Goal: Task Accomplishment & Management: Use online tool/utility

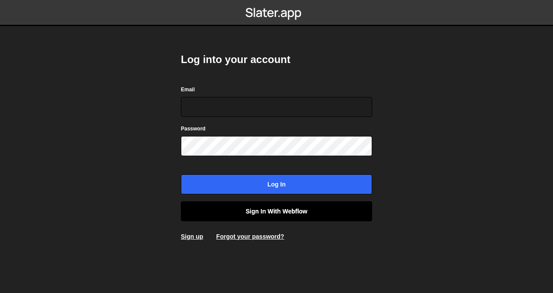
click at [267, 212] on link "Sign in with Webflow" at bounding box center [276, 211] width 191 height 20
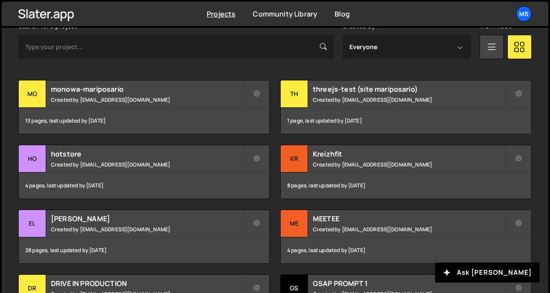
scroll to position [258, 0]
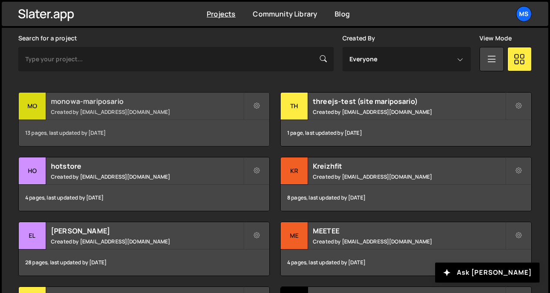
click at [140, 105] on h2 "monowa-mariposario" at bounding box center [147, 102] width 192 height 10
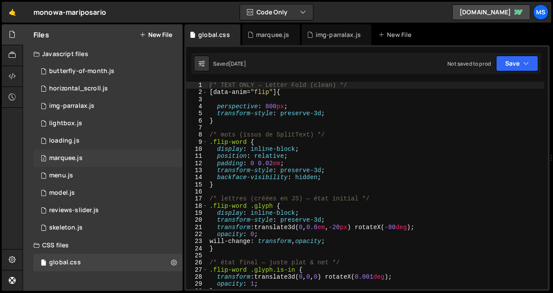
click at [88, 155] on div "2 marquee.js 0" at bounding box center [107, 158] width 149 height 17
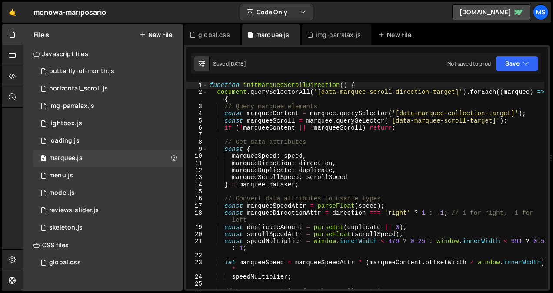
click at [380, 174] on div "function initMarqueeScrollDirection ( ) { document . querySelectorAll ( '[data-…" at bounding box center [376, 193] width 337 height 222
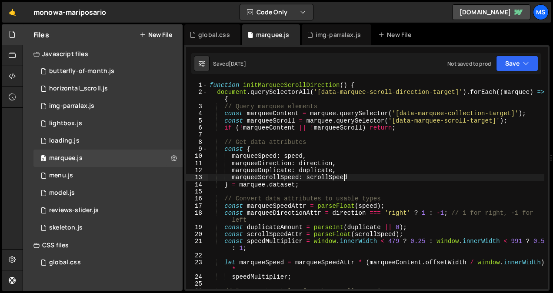
type textarea "initMarqueeScrollDirection();"
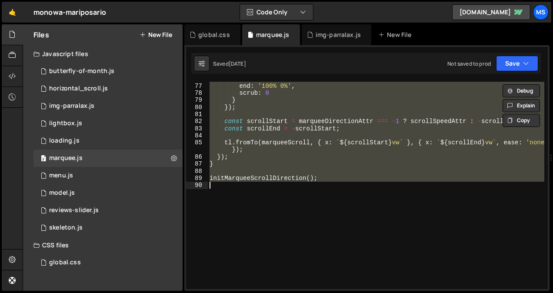
scroll to position [568, 0]
click at [337, 212] on div "start : '0% 100%' , end : '100% 0%' , scrub : 0 } }) ; const scrollStart = marq…" at bounding box center [376, 185] width 337 height 207
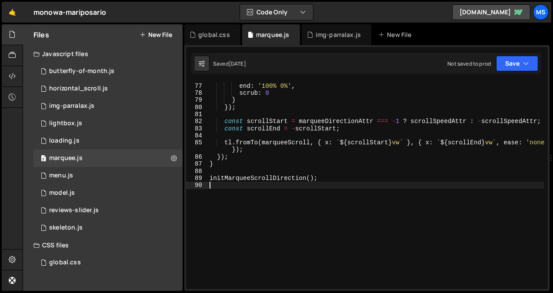
click at [337, 212] on div "start : '0% 100%' , end : '100% 0%' , scrub : 0 } }) ; const scrollStart = marq…" at bounding box center [376, 186] width 337 height 222
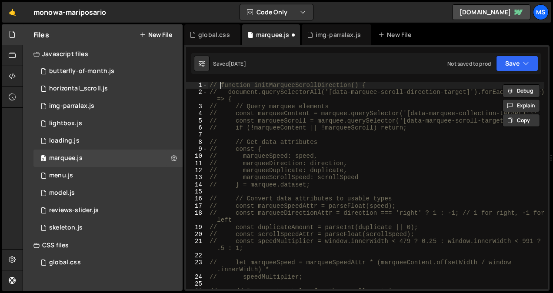
scroll to position [0, 0]
paste textarea
type textarea "// initMarqueeScrollDirection();"
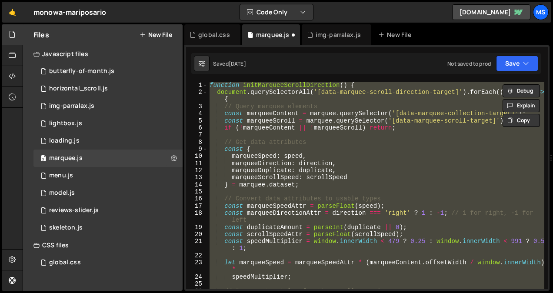
type textarea "// initMarqueeScrollDirection();"
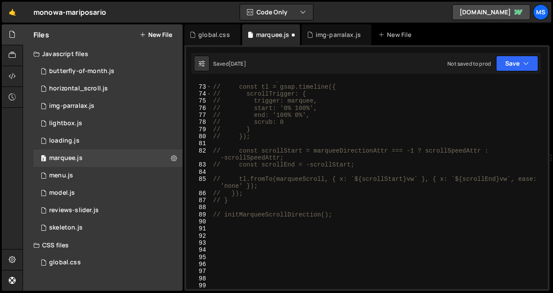
scroll to position [1255, 0]
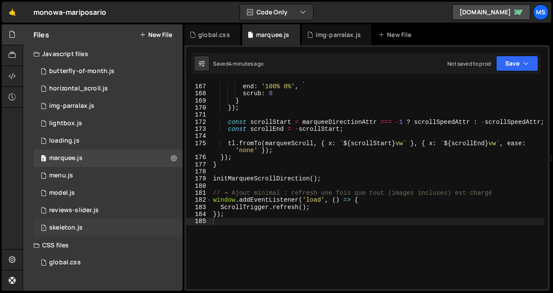
click at [114, 223] on div "1 skeleton.js 0" at bounding box center [107, 227] width 149 height 17
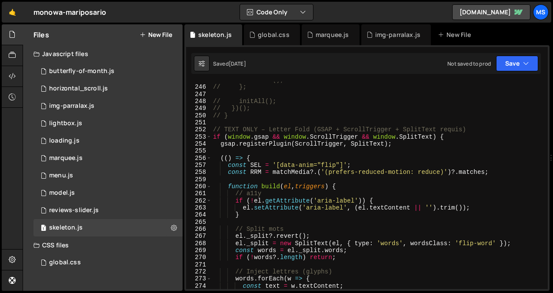
scroll to position [1773, 0]
click at [174, 228] on icon at bounding box center [174, 228] width 6 height 8
type input "skeleton"
radio input "true"
checkbox input "true"
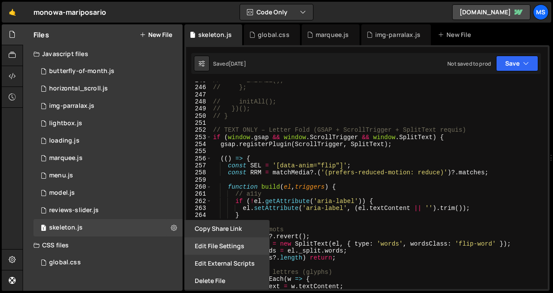
click at [221, 248] on button "Edit File Settings" at bounding box center [226, 245] width 85 height 17
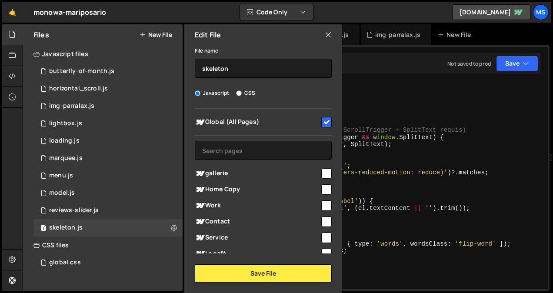
scroll to position [133, 0]
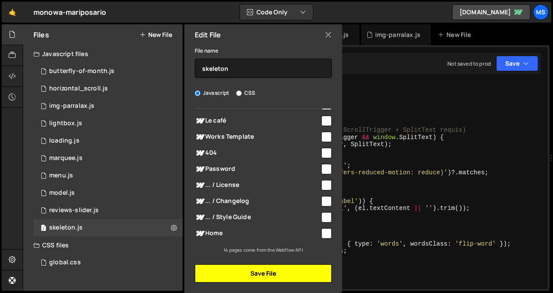
click at [270, 280] on button "Save File" at bounding box center [263, 273] width 137 height 18
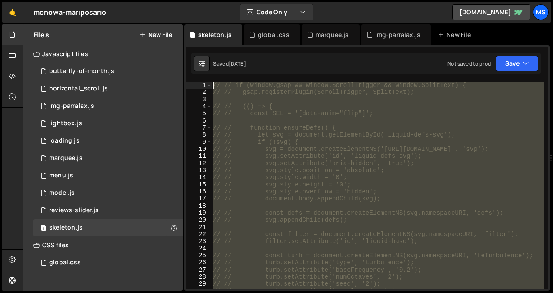
scroll to position [0, 0]
drag, startPoint x: 473, startPoint y: 129, endPoint x: 174, endPoint y: 60, distance: 307.2
click at [174, 60] on div "Files New File Javascript files 1 butterfly-of-month.js 0 1 horizontal_scroll.j…" at bounding box center [288, 157] width 531 height 267
type textarea "// // if (window.gsap && window.ScrollTrigger && window.SplitText) { // // gsap…"
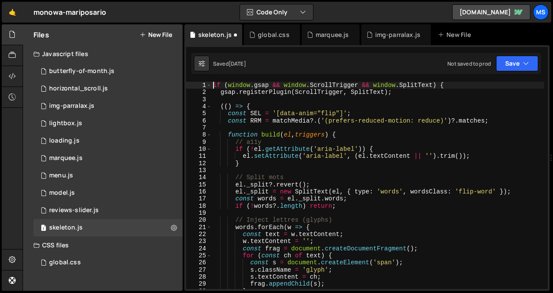
type textarea "if (window.gsap && window.ScrollTrigger && window.SplitText) {"
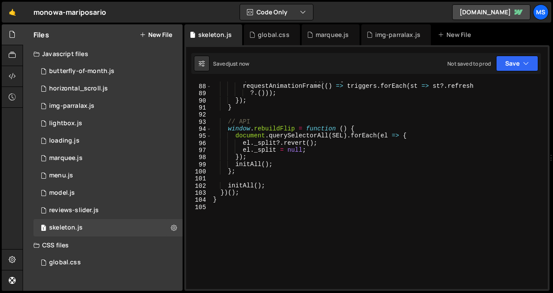
scroll to position [618, 0]
click at [101, 76] on div "1 butterfly-of-month.js 0" at bounding box center [107, 71] width 149 height 17
click at [172, 71] on icon at bounding box center [174, 71] width 6 height 8
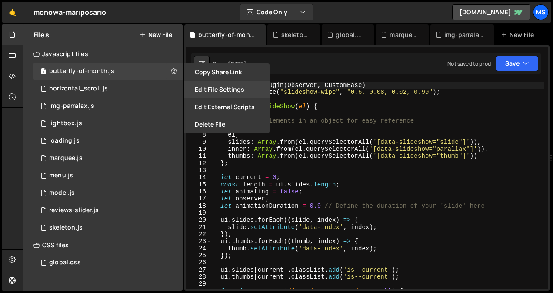
click at [229, 96] on button "Edit File Settings" at bounding box center [226, 89] width 85 height 17
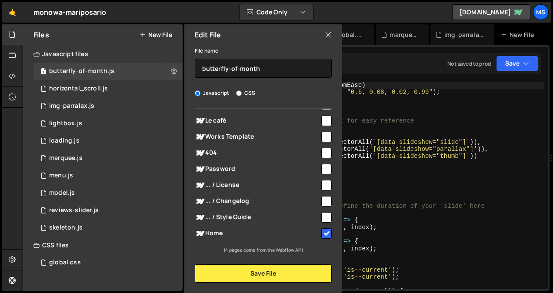
scroll to position [0, 0]
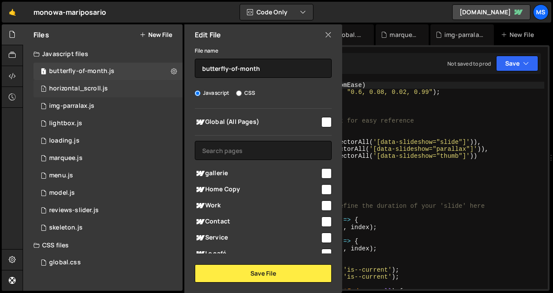
click at [167, 89] on div "1 horizontal_scroll.js 0" at bounding box center [107, 88] width 149 height 17
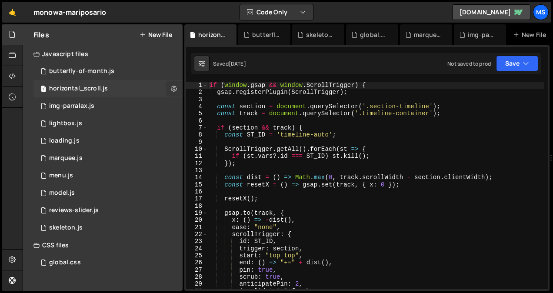
click at [175, 87] on icon at bounding box center [174, 88] width 6 height 8
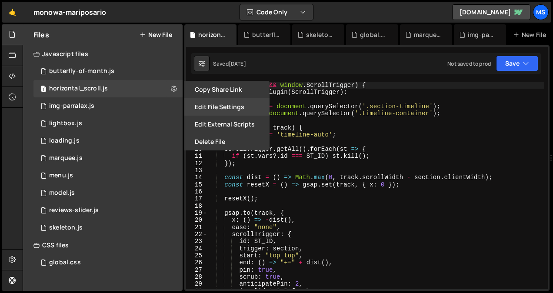
click at [213, 108] on button "Edit File Settings" at bounding box center [226, 106] width 85 height 17
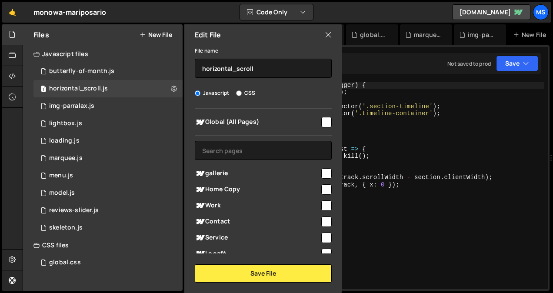
scroll to position [133, 0]
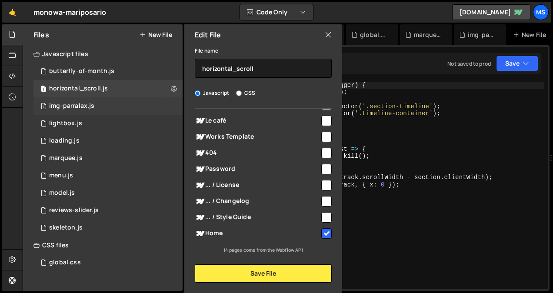
click at [168, 103] on div "1 img-parralax.js 0" at bounding box center [107, 105] width 149 height 17
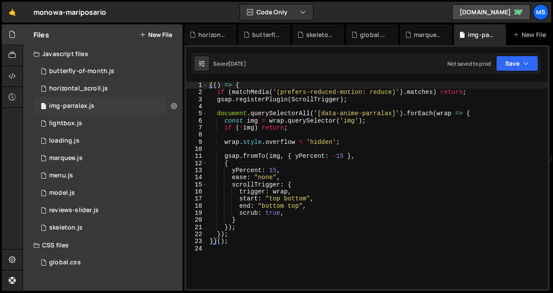
click at [174, 108] on icon at bounding box center [174, 106] width 6 height 8
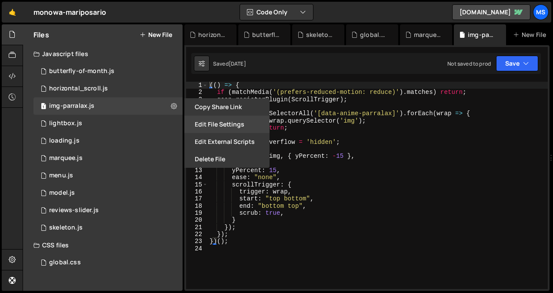
click at [207, 124] on button "Edit File Settings" at bounding box center [226, 124] width 85 height 17
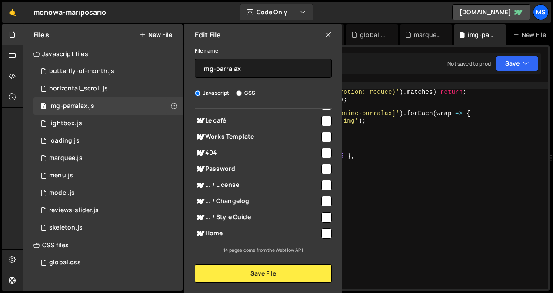
scroll to position [0, 0]
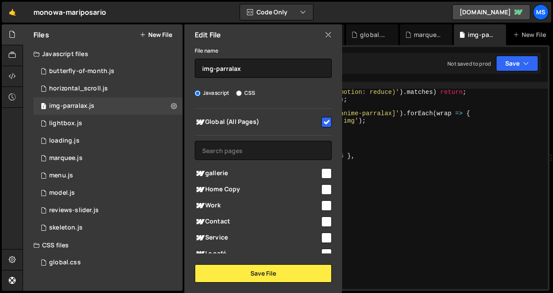
click at [324, 119] on input "checkbox" at bounding box center [326, 122] width 10 height 10
checkbox input "false"
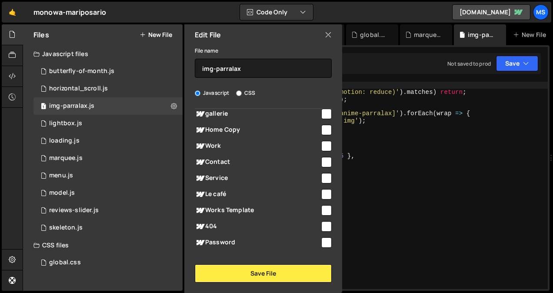
scroll to position [60, 0]
click at [324, 177] on input "checkbox" at bounding box center [326, 178] width 10 height 10
checkbox input "true"
click at [321, 191] on input "checkbox" at bounding box center [326, 194] width 10 height 10
checkbox input "true"
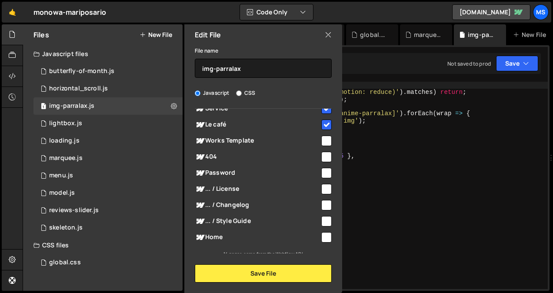
scroll to position [133, 0]
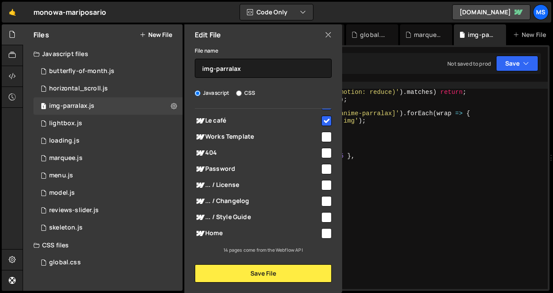
click at [324, 232] on input "checkbox" at bounding box center [326, 233] width 10 height 10
checkbox input "true"
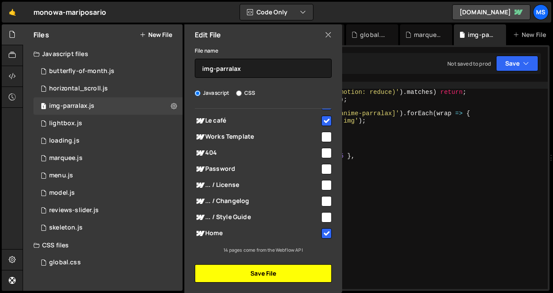
click at [277, 274] on button "Save File" at bounding box center [263, 273] width 137 height 18
checkbox input "false"
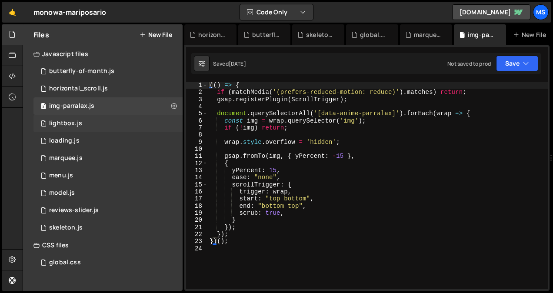
click at [172, 124] on div "1 lightbox.js 0" at bounding box center [107, 123] width 149 height 17
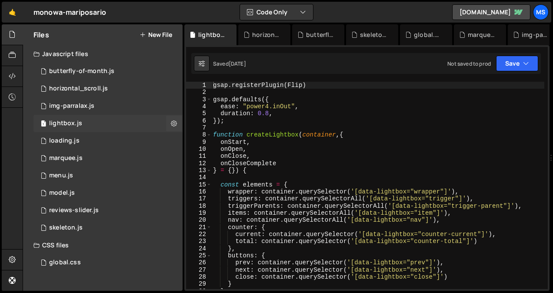
click at [172, 124] on icon at bounding box center [174, 123] width 6 height 8
type input "lightbox"
radio input "true"
checkbox input "true"
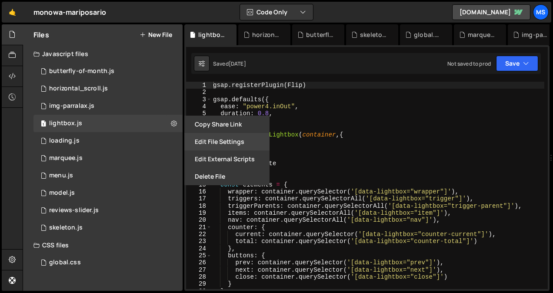
click at [203, 145] on button "Edit File Settings" at bounding box center [226, 141] width 85 height 17
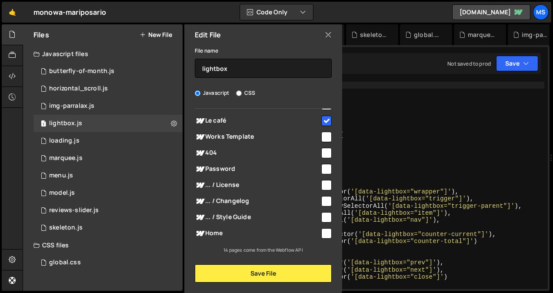
scroll to position [0, 0]
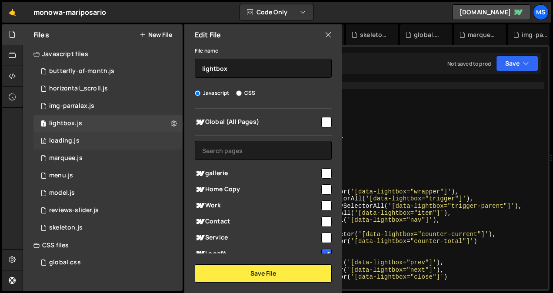
click at [163, 141] on div "2 loading.js 0" at bounding box center [107, 140] width 149 height 17
checkbox input "false"
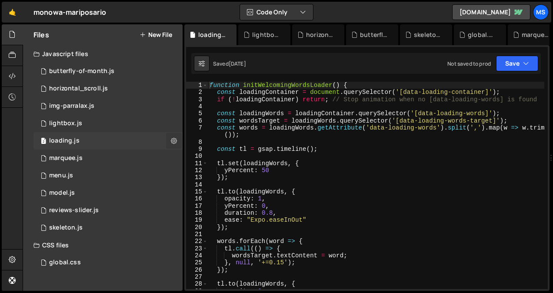
click at [172, 142] on icon at bounding box center [174, 141] width 6 height 8
type input "loading"
radio input "true"
checkbox input "true"
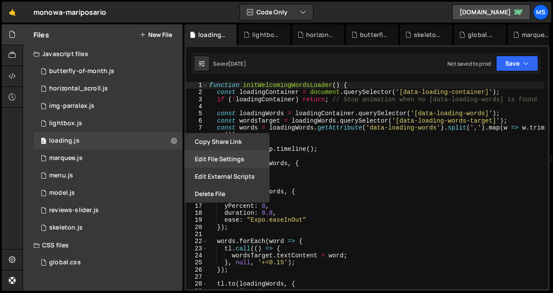
click at [206, 162] on button "Edit File Settings" at bounding box center [226, 158] width 85 height 17
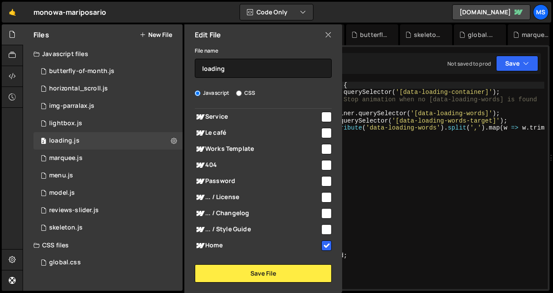
scroll to position [133, 0]
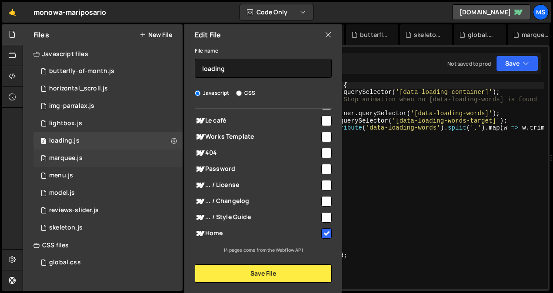
click at [134, 161] on div "2 marquee.js 0" at bounding box center [107, 158] width 149 height 17
checkbox input "false"
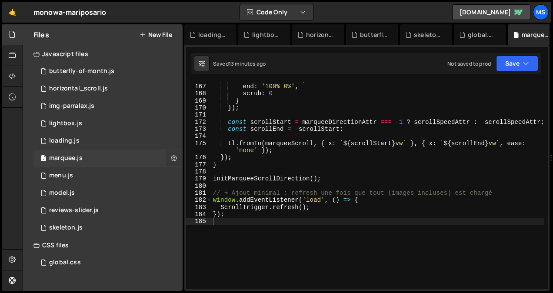
click at [170, 158] on button at bounding box center [174, 158] width 16 height 16
type input "marquee"
radio input "true"
checkbox input "true"
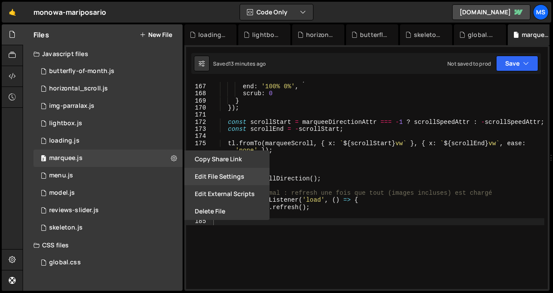
click at [206, 176] on button "Edit File Settings" at bounding box center [226, 176] width 85 height 17
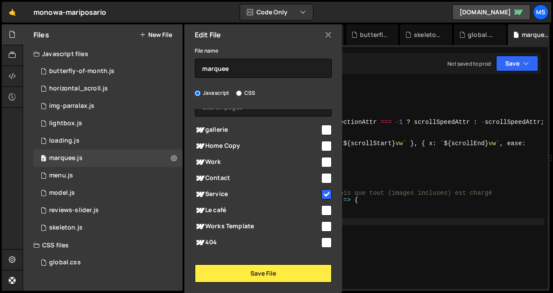
scroll to position [47, 0]
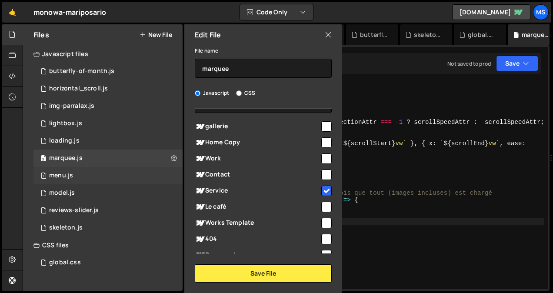
click at [168, 172] on div "1 menu.js 0" at bounding box center [107, 175] width 149 height 17
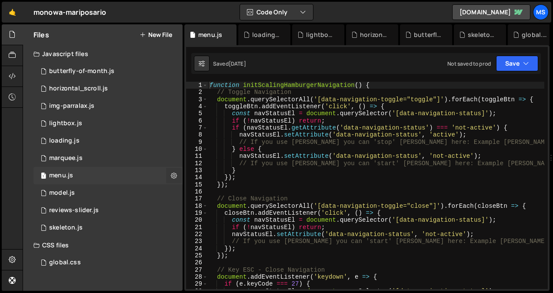
click at [172, 175] on icon at bounding box center [174, 175] width 6 height 8
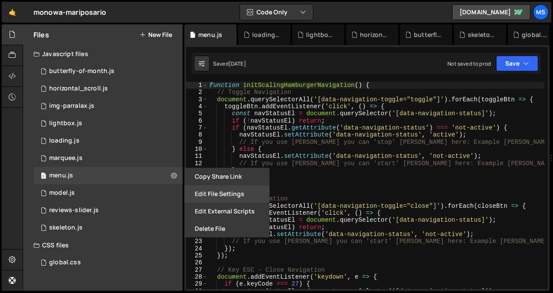
click at [206, 193] on button "Edit File Settings" at bounding box center [226, 193] width 85 height 17
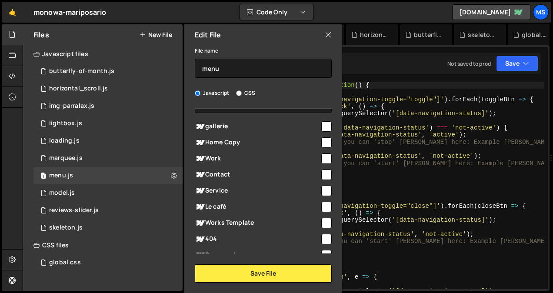
scroll to position [0, 0]
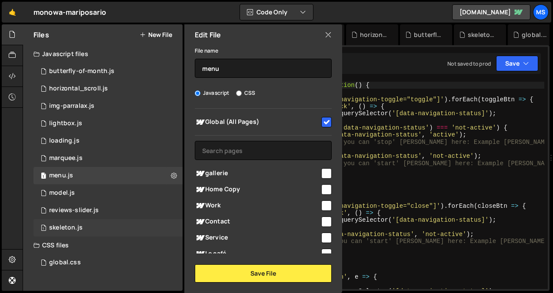
click at [164, 227] on div "1 skeleton.js 0" at bounding box center [107, 227] width 149 height 17
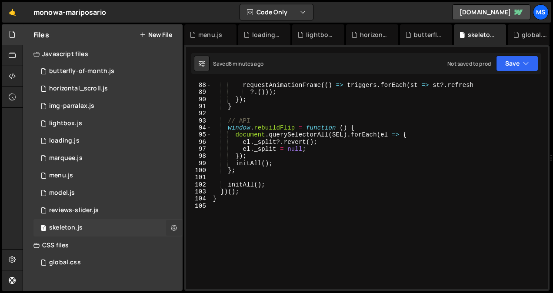
click at [173, 227] on icon at bounding box center [174, 228] width 6 height 8
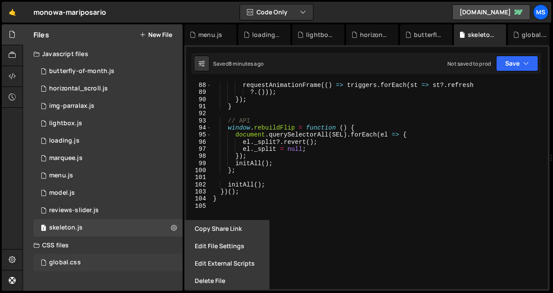
click at [120, 258] on div "global.css 0" at bounding box center [107, 262] width 149 height 17
click at [172, 266] on icon at bounding box center [174, 262] width 6 height 8
click at [133, 267] on div "global.css 0" at bounding box center [107, 262] width 149 height 17
click at [123, 267] on div "global.css 0" at bounding box center [107, 262] width 149 height 17
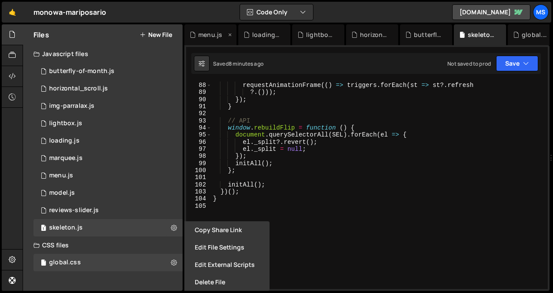
click at [230, 32] on icon at bounding box center [230, 34] width 6 height 9
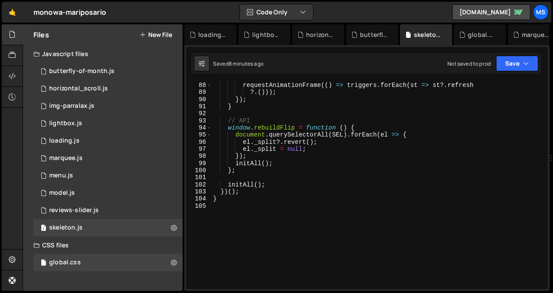
click at [0, 0] on icon at bounding box center [0, 0] width 0 height 0
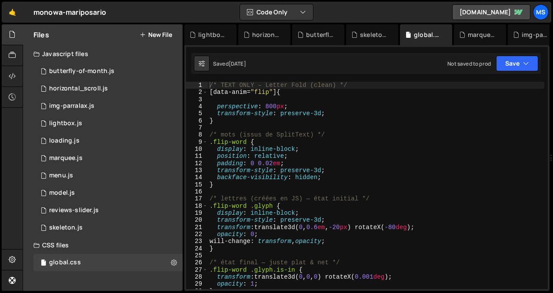
click at [0, 0] on icon at bounding box center [0, 0] width 0 height 0
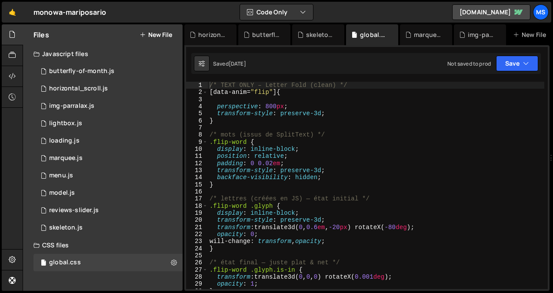
click at [0, 0] on icon at bounding box center [0, 0] width 0 height 0
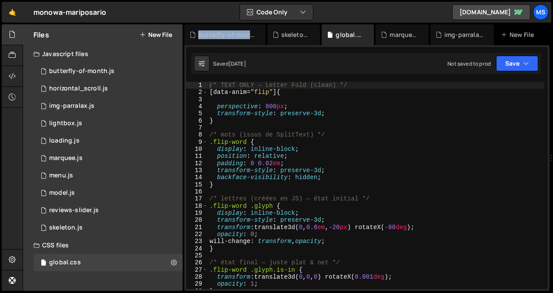
click at [230, 32] on div "butterfly-of-month.js" at bounding box center [226, 34] width 57 height 9
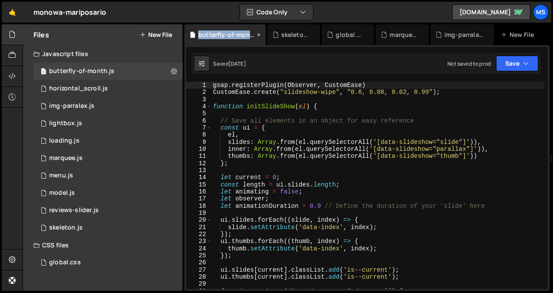
click at [230, 32] on div "butterfly-of-month.js" at bounding box center [226, 34] width 57 height 9
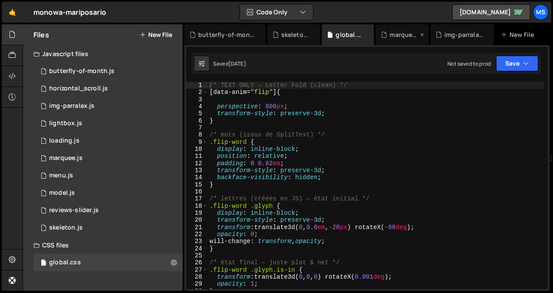
click at [422, 33] on icon at bounding box center [422, 34] width 6 height 9
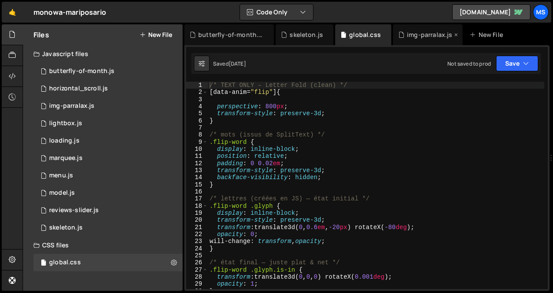
click at [453, 35] on icon at bounding box center [456, 34] width 6 height 9
click at [324, 33] on icon at bounding box center [327, 34] width 6 height 9
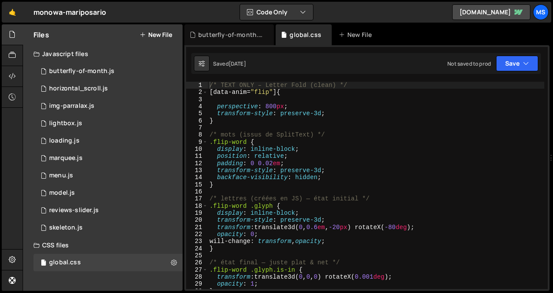
type textarea "/* TEXT ONLY – Letter Fold (clean) */"
click at [356, 89] on div "/* TEXT ONLY – Letter Fold (clean) */ [ data-anim = " flip " ] { perspective : …" at bounding box center [376, 193] width 337 height 222
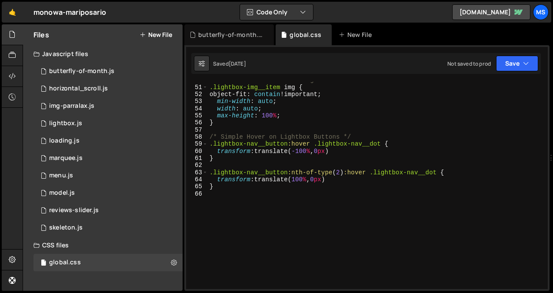
scroll to position [356, 0]
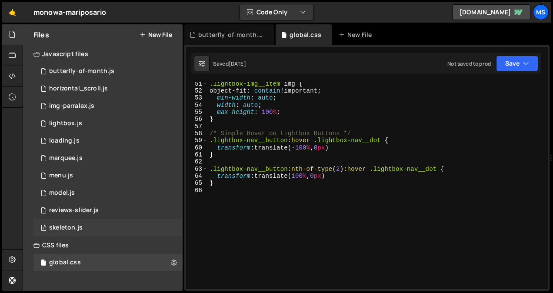
click at [106, 227] on div "1 skeleton.js 0" at bounding box center [107, 227] width 149 height 17
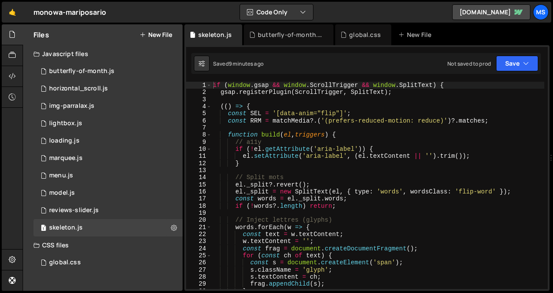
type textarea "el._split?.revert();"
click at [374, 186] on div "if ( window . gsap && window . ScrollTrigger && window . SplitText ) { gsap . r…" at bounding box center [377, 193] width 333 height 222
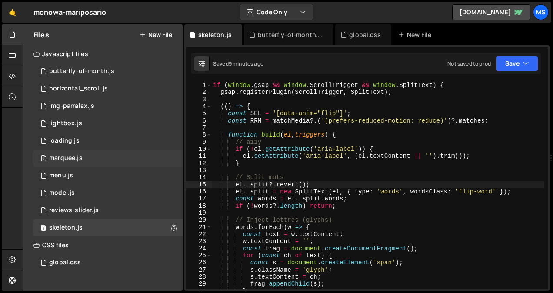
click at [104, 160] on div "2 marquee.js 0" at bounding box center [107, 158] width 149 height 17
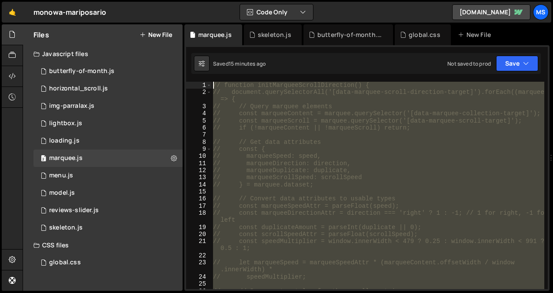
scroll to position [0, 0]
drag, startPoint x: 334, startPoint y: 151, endPoint x: 164, endPoint y: -13, distance: 236.5
click at [164, 0] on html "Projects Community Library Blog ms Projects Your Teams Invite team member Accou…" at bounding box center [276, 146] width 553 height 293
type textarea "// function initMarqueeScrollDirection() { // document.querySelectorAll('[data-…"
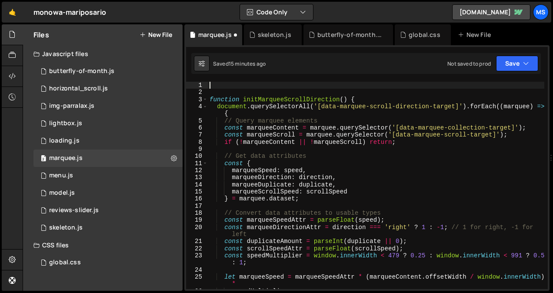
type textarea "});"
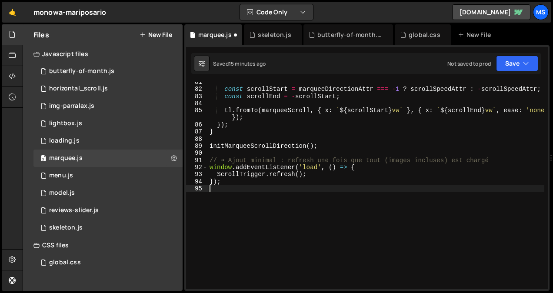
scroll to position [599, 0]
type textarea "});"
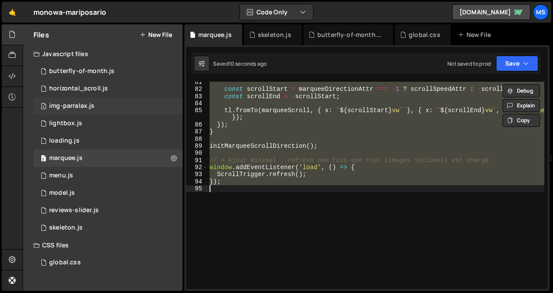
click at [100, 108] on div "3 img-parralax.js 0" at bounding box center [107, 105] width 149 height 17
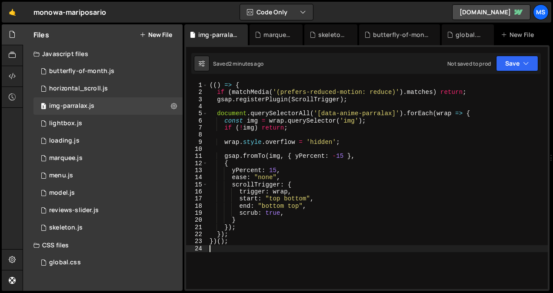
click at [278, 248] on div "(( ) => { if ( matchMedia ( '(prefers-reduced-motion: reduce)' ) . matches ) re…" at bounding box center [378, 193] width 340 height 222
type textarea "})();"
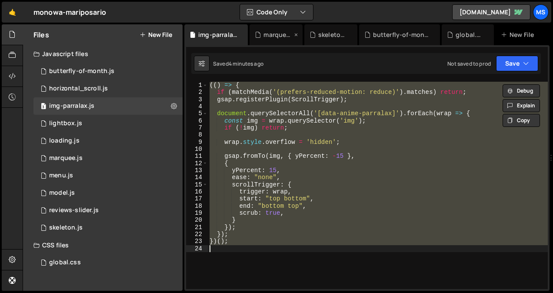
click at [269, 35] on div "marquee.js" at bounding box center [278, 34] width 28 height 9
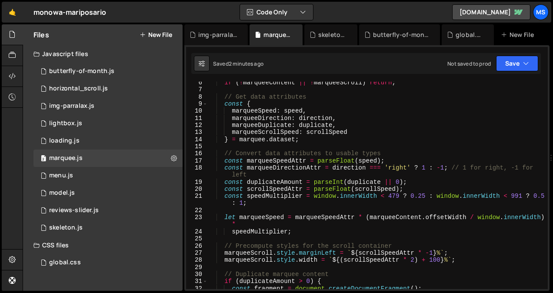
scroll to position [0, 0]
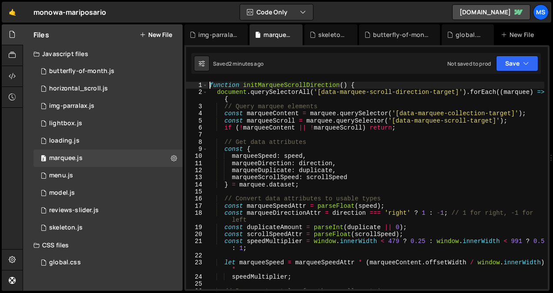
click at [209, 84] on div "function initMarqueeScrollDirection ( ) { document . querySelectorAll ( '[data-…" at bounding box center [376, 193] width 337 height 222
type textarea "function initMarqueeScrollDirection() {"
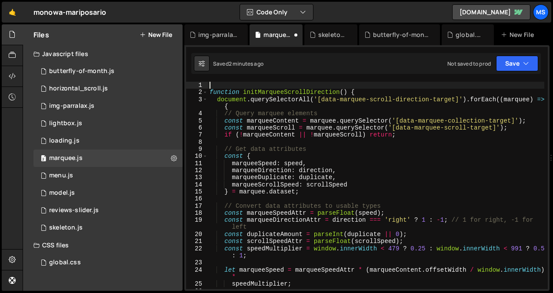
paste textarea "gsap.registerPlugin(ScrollTrigger);"
click at [328, 226] on div "gsap . registerPlugin ( ScrollTrigger ) ; function initMarqueeScrollDirection (…" at bounding box center [376, 193] width 337 height 222
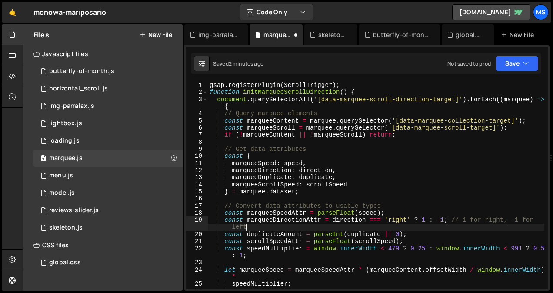
type textarea "});"
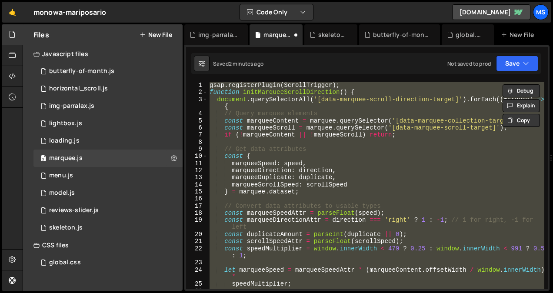
paste textarea
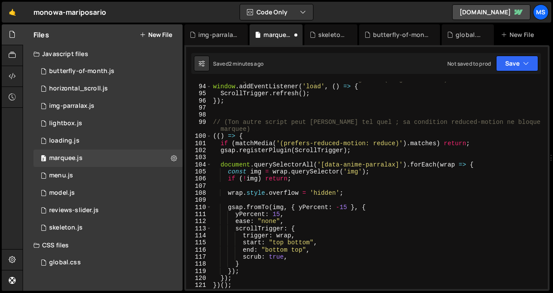
scroll to position [694, 0]
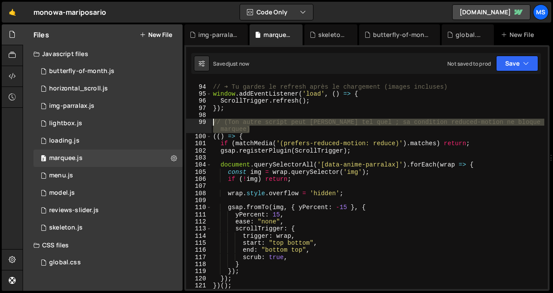
drag, startPoint x: 252, startPoint y: 129, endPoint x: 213, endPoint y: 124, distance: 39.1
click at [213, 124] on div "// ➜ Tu gardes le refresh après le chargement (images incluses) window . addEve…" at bounding box center [377, 187] width 333 height 222
type textarea "// (Ton autre script peut rester tel quel ; sa condition reduced-motion ne bloq…"
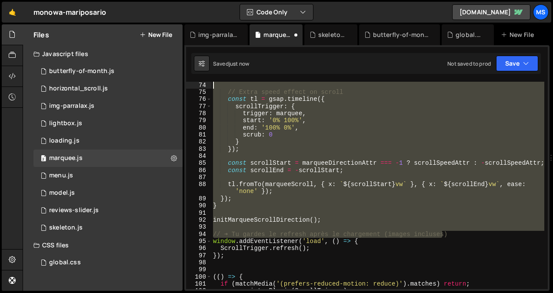
scroll to position [547, 0]
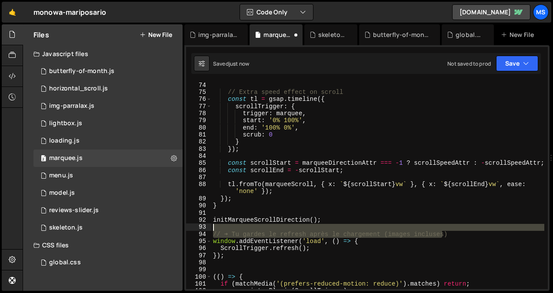
drag, startPoint x: 449, startPoint y: 87, endPoint x: 202, endPoint y: 231, distance: 285.5
click at [202, 231] on div "74 75 76 77 78 79 80 81 82 83 84 85 86 87 88 89 90 91 92 93 94 95 96 97 98 99 1…" at bounding box center [367, 185] width 362 height 207
type textarea "// ➜ Tu gardes le refresh après le chargement (images incluses)"
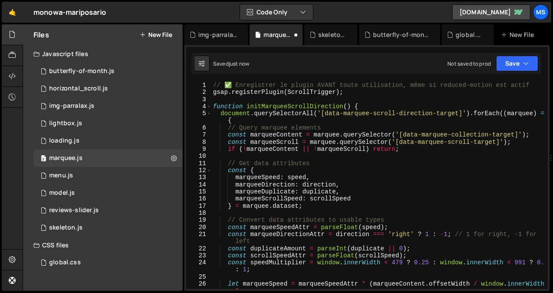
scroll to position [0, 0]
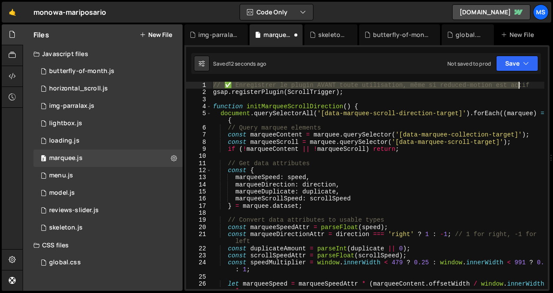
drag, startPoint x: 212, startPoint y: 85, endPoint x: 527, endPoint y: 85, distance: 314.4
click at [527, 85] on div "// ✅ Enregistrer le plugin AVANT toute utilisation, même si reduced-motion est …" at bounding box center [377, 193] width 333 height 222
type textarea "// ✅ Enregistrer le plugin AVANT toute utilisation, même si reduced-motion est …"
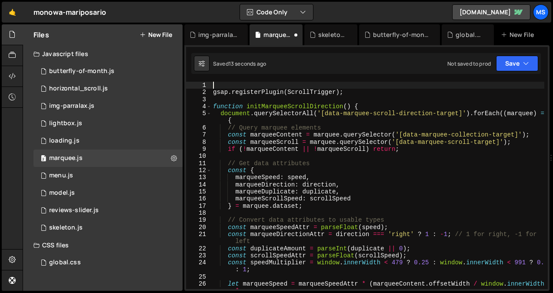
type textarea "gsap.registerPlugin(ScrollTrigger);"
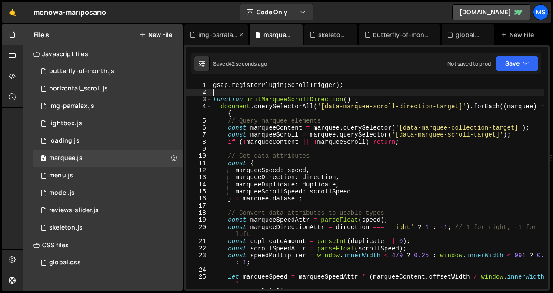
click at [220, 36] on div "img-parralax.js" at bounding box center [217, 34] width 39 height 9
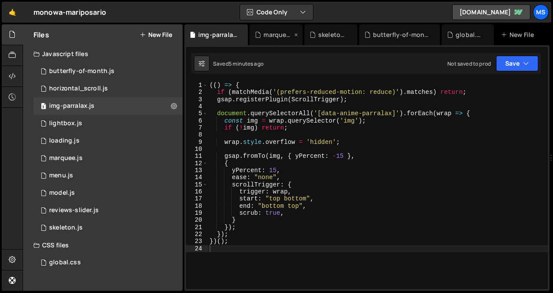
click at [277, 35] on div "marquee.js" at bounding box center [278, 34] width 28 height 9
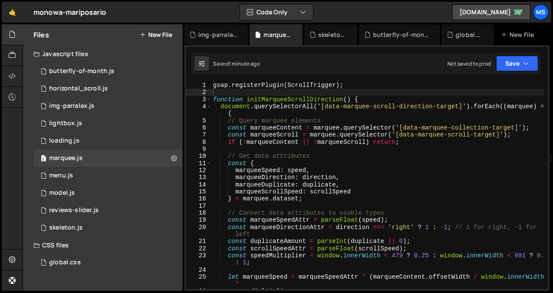
click at [478, 137] on div "gsap . registerPlugin ( ScrollTrigger ) ; function initMarqueeScrollDirection (…" at bounding box center [377, 193] width 333 height 222
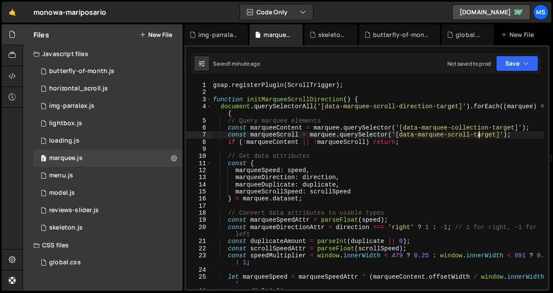
type textarea "})();"
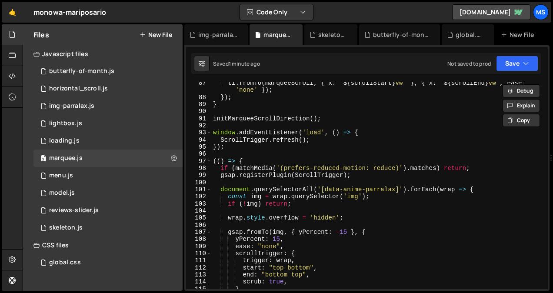
scroll to position [640, 0]
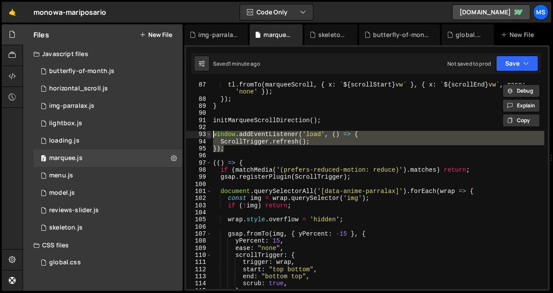
drag, startPoint x: 231, startPoint y: 151, endPoint x: 207, endPoint y: 136, distance: 28.4
click at [207, 136] on div "87 88 89 90 91 92 93 94 95 96 97 98 99 100 101 102 103 104 105 106 107 108 109 …" at bounding box center [367, 185] width 362 height 207
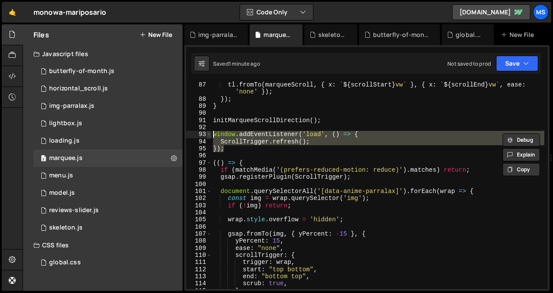
paste textarea "}"
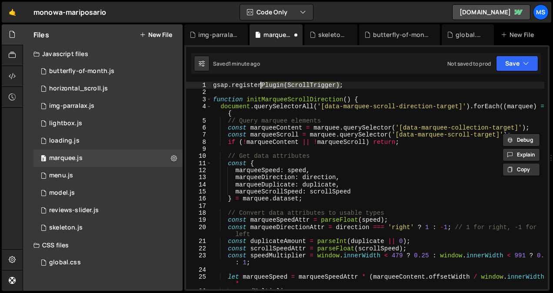
drag, startPoint x: 343, startPoint y: 87, endPoint x: 196, endPoint y: 88, distance: 147.4
click at [196, 88] on div "ScrollTrigger.refresh(); }); 1 2 3 4 5 6 7 8 9 10 11 12 13 14 15 16 17 18 19 20…" at bounding box center [367, 185] width 362 height 207
type textarea "gsap.registerPlugin(ScrollTrigger);"
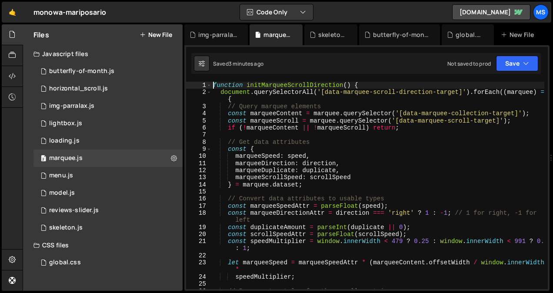
click at [315, 173] on div "function initMarqueeScrollDirection ( ) { document . querySelectorAll ( '[data-…" at bounding box center [377, 193] width 333 height 222
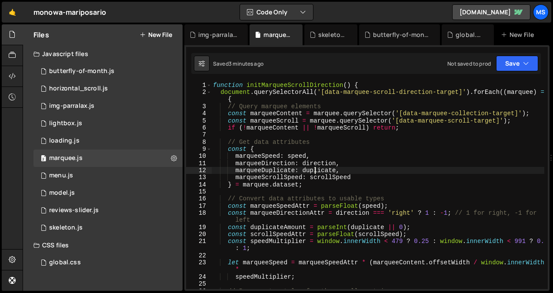
type textarea "})();"
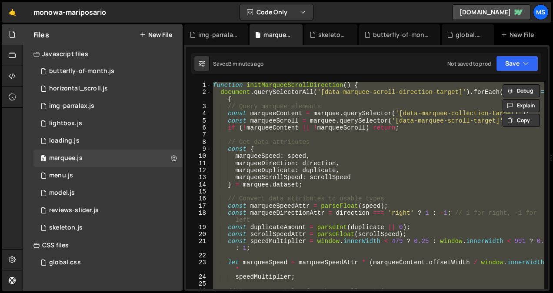
paste textarea
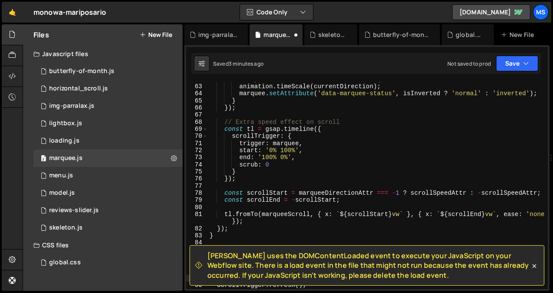
scroll to position [467, 0]
click at [308, 167] on div "// Update animation direction and marquee status animation . timeScale ( curren…" at bounding box center [376, 187] width 337 height 222
type textarea "});"
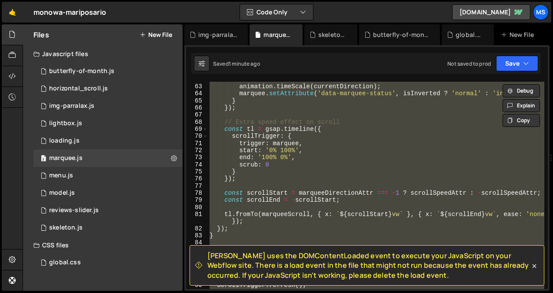
paste textarea
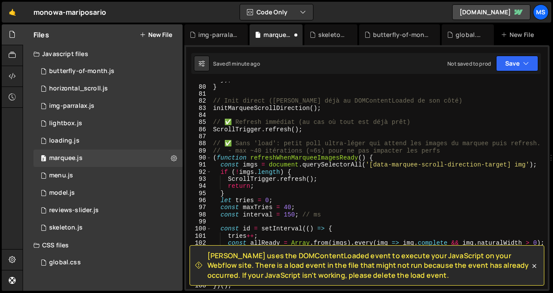
type textarea "}"
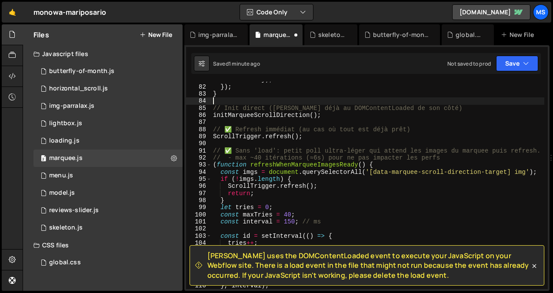
click at [276, 99] on div "tl . fromTo ( marqueeScroll , { x : ` ${ scrollStart } vw ` } , { x : ` ${ scro…" at bounding box center [377, 183] width 333 height 229
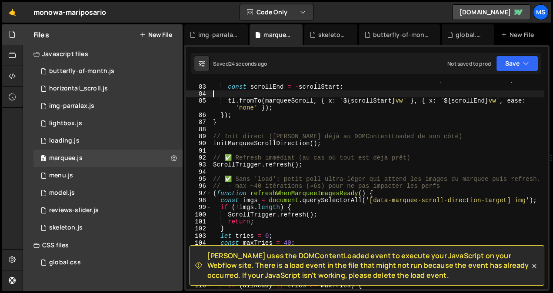
click at [329, 165] on div "const scrollStart = marqueeDirectionAttr === - 1 ? scrollSpeedAttr : - scrollSp…" at bounding box center [377, 187] width 333 height 222
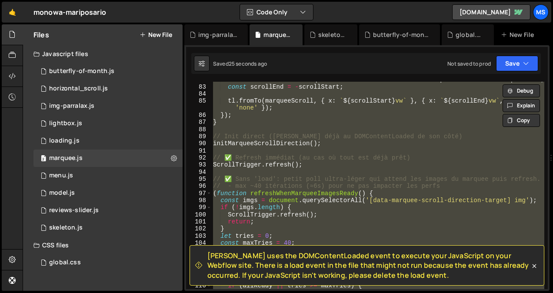
type textarea "// })();"
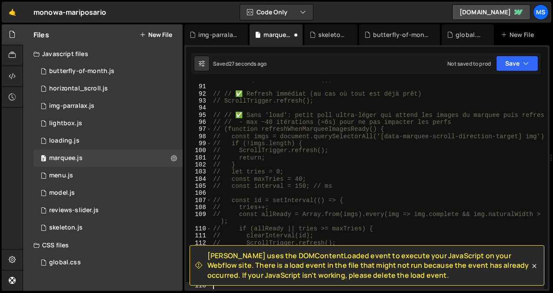
scroll to position [694, 0]
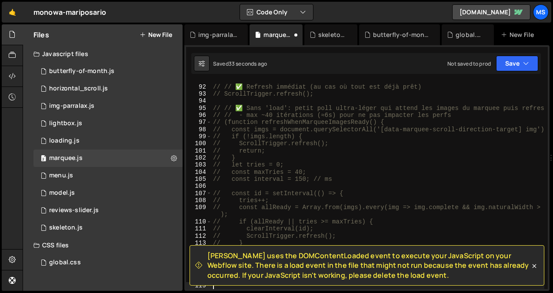
paste textarea "});"
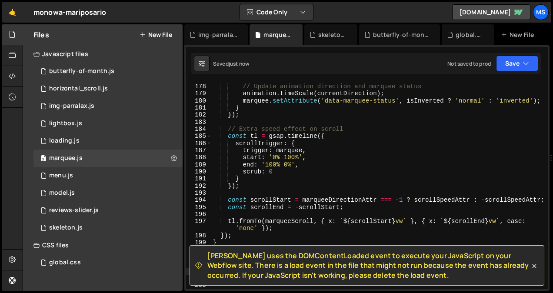
type textarea "initMarqueeScrollDirection(); });"
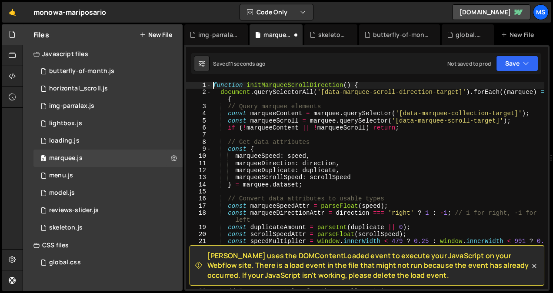
scroll to position [0, 0]
click at [333, 227] on div "function initMarqueeScrollDirection ( ) { document . querySelectorAll ( '[data-…" at bounding box center [377, 193] width 333 height 222
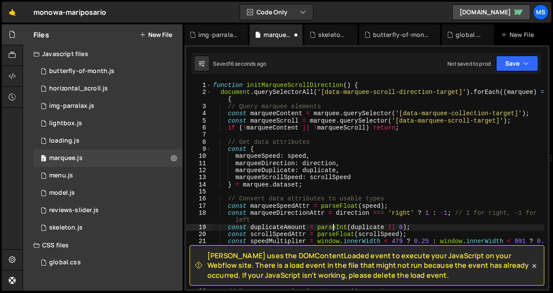
type textarea "})();"
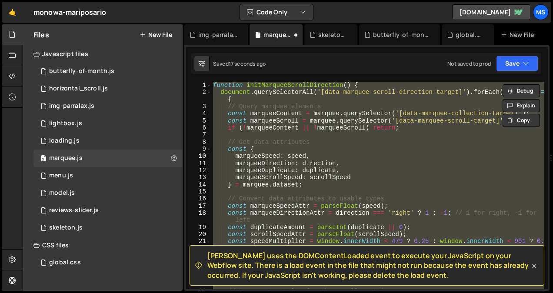
paste textarea
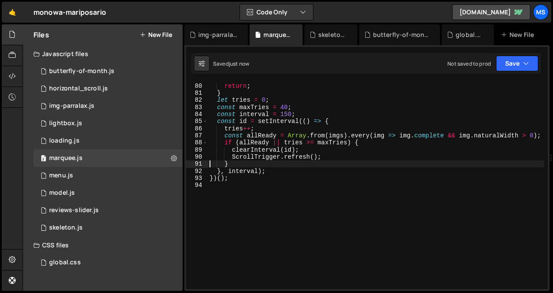
scroll to position [589, 0]
click at [326, 140] on div "ScrollTrigger . refresh ( ) ; return ; } let tries = 0 ; const maxTries = 40 ; …" at bounding box center [376, 186] width 337 height 222
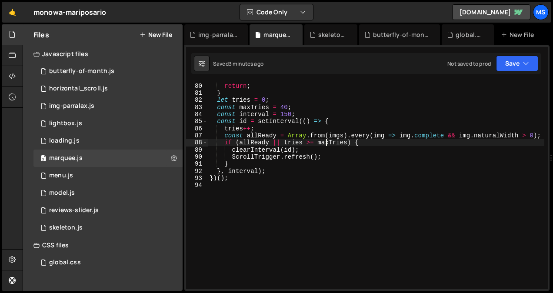
type textarea "// })();"
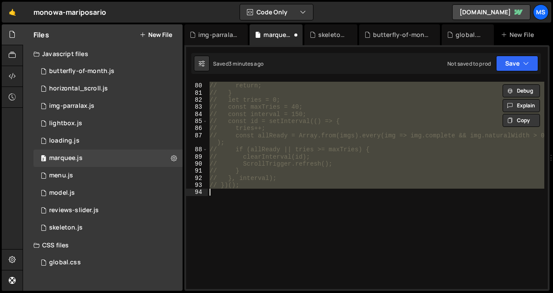
scroll to position [603, 0]
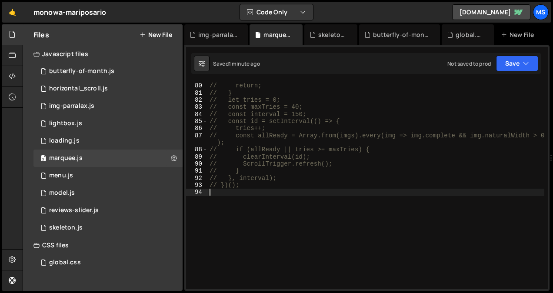
click at [306, 243] on div "// ScrollTrigger.refresh(); // return; // } // let tries = 0; // const maxTries…" at bounding box center [376, 186] width 337 height 222
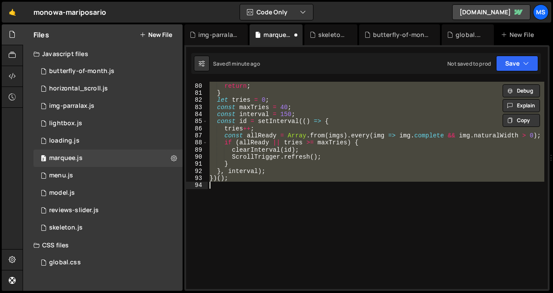
scroll to position [589, 0]
type textarea "ScrollTrigger.refresh();"
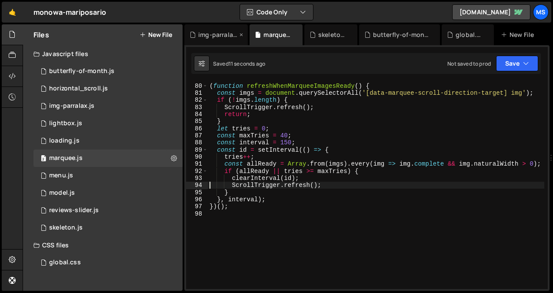
click at [219, 40] on div "img-parralax.js" at bounding box center [215, 34] width 63 height 21
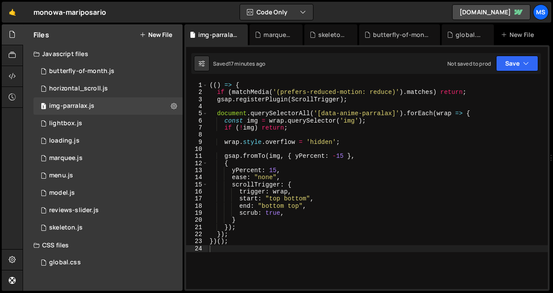
click at [324, 233] on div "(( ) => { if ( matchMedia ( '(prefers-reduced-motion: reduce)' ) . matches ) re…" at bounding box center [378, 193] width 340 height 222
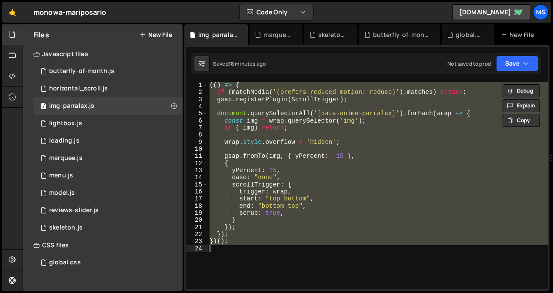
type textarea "// })();"
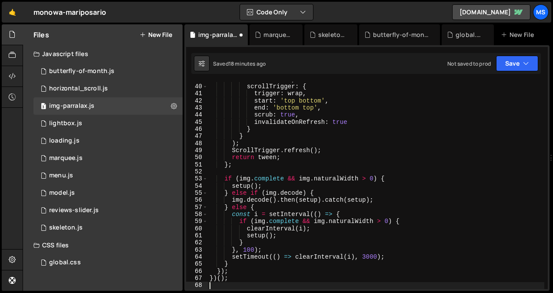
scroll to position [275, 0]
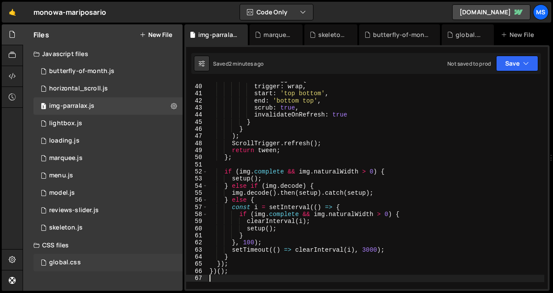
click at [79, 264] on div "global.css" at bounding box center [65, 263] width 32 height 8
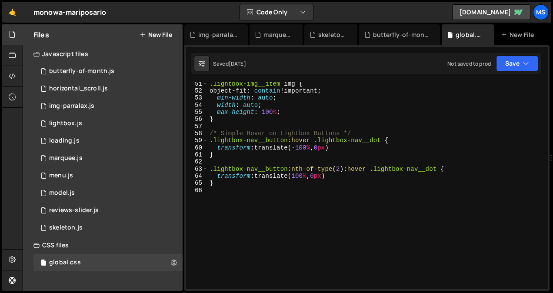
click at [311, 211] on div ".lightbox-img__item img { object-fit : contain !important ; min-width : auto ; …" at bounding box center [376, 191] width 337 height 222
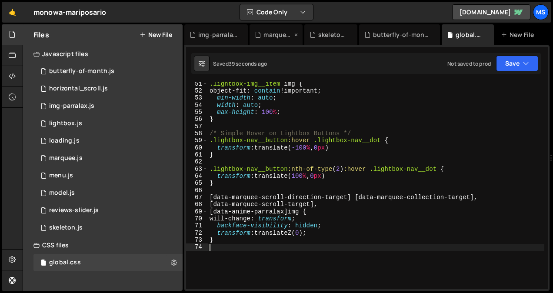
click at [276, 36] on div "marquee.js" at bounding box center [278, 34] width 28 height 9
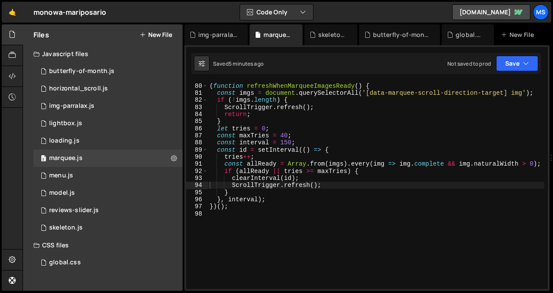
click at [314, 215] on div "( function refreshWhenMarqueeImagesReady ( ) { const imgs = document . querySel…" at bounding box center [376, 186] width 337 height 222
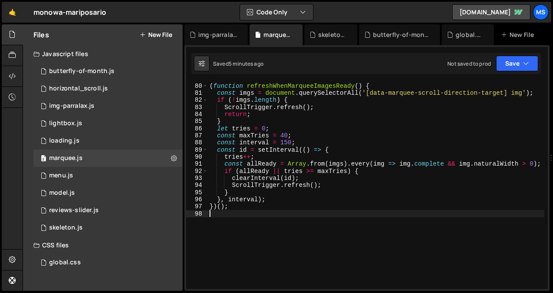
type textarea "})();"
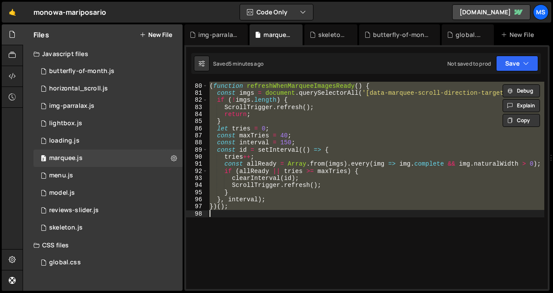
paste textarea
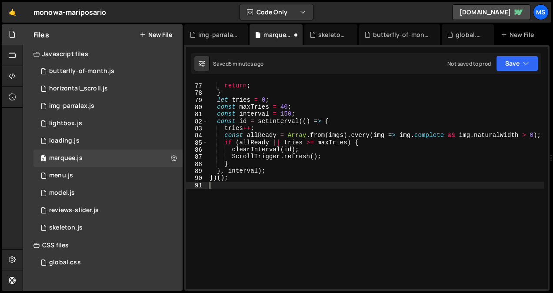
type textarea "}"
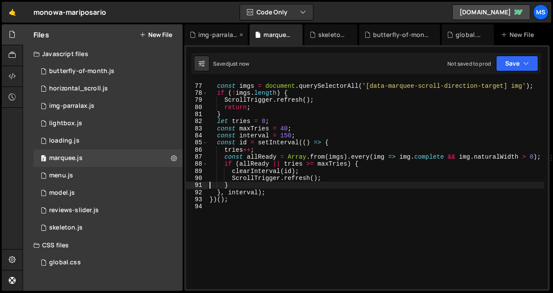
click at [208, 31] on div "img-parralax.js" at bounding box center [217, 34] width 39 height 9
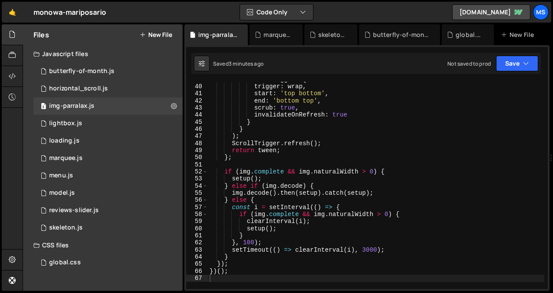
click at [290, 178] on div "scrollTrigger : { trigger : wrap , start : 'top bottom' , end : 'bottom top' , …" at bounding box center [376, 187] width 337 height 222
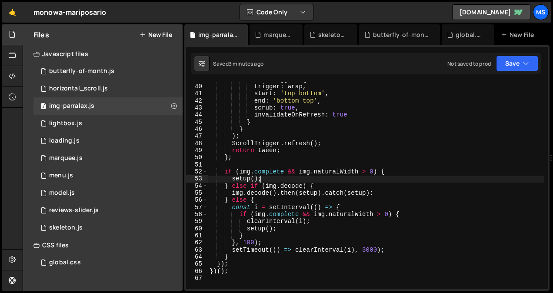
type textarea "})();"
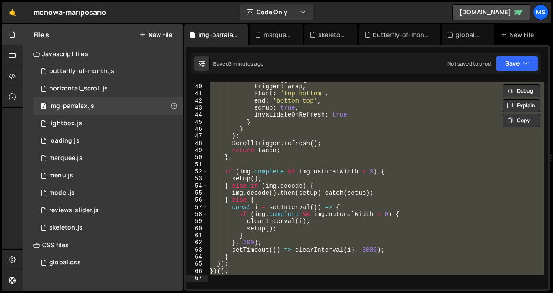
paste textarea
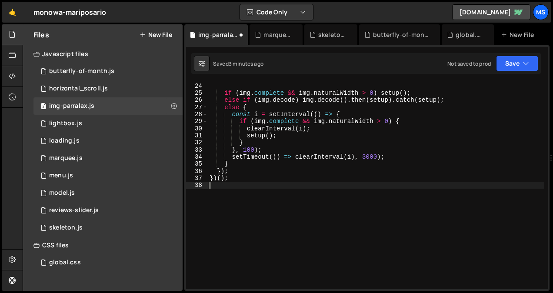
scroll to position [163, 0]
type textarea "})();"
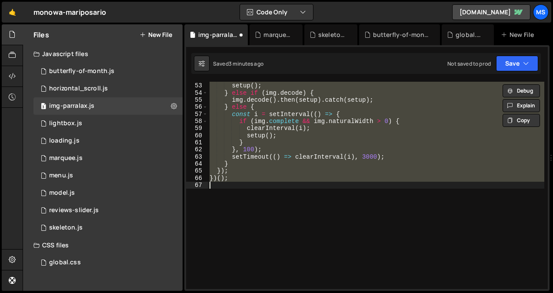
scroll to position [368, 0]
paste textarea
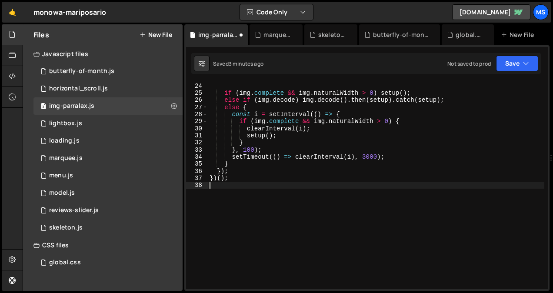
scroll to position [163, 0]
click at [95, 89] on div "horizontal_scroll.js" at bounding box center [78, 89] width 59 height 8
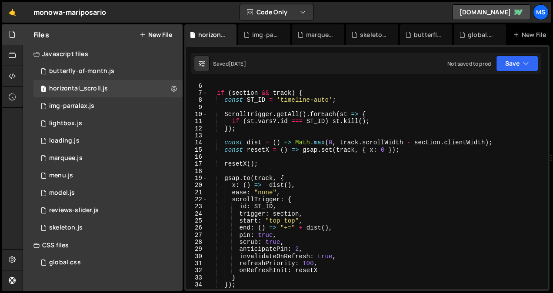
scroll to position [35, 0]
click at [271, 243] on div "const track = document . querySelector ( '.timeline-container' ) ; if ( section…" at bounding box center [376, 186] width 337 height 222
click at [297, 248] on div "const track = document . querySelector ( '.timeline-container' ) ; if ( section…" at bounding box center [376, 186] width 337 height 222
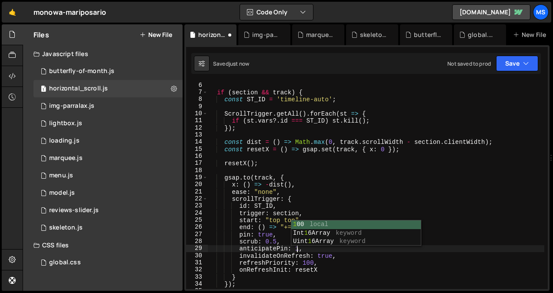
scroll to position [0, 6]
click at [402, 200] on div "const track = document . querySelector ( '.timeline-container' ) ; if ( section…" at bounding box center [376, 186] width 337 height 222
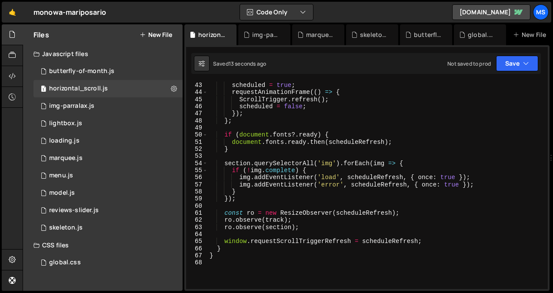
scroll to position [298, 0]
type textarea "scrollTrigger: {"
click at [260, 37] on div "img-parralax.js" at bounding box center [266, 34] width 28 height 9
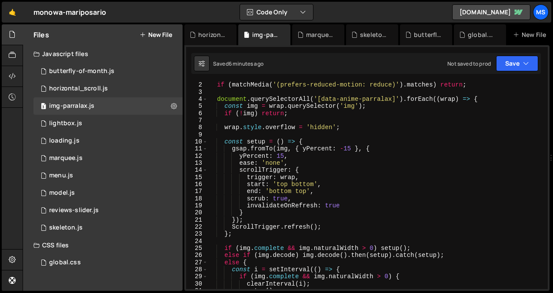
scroll to position [0, 0]
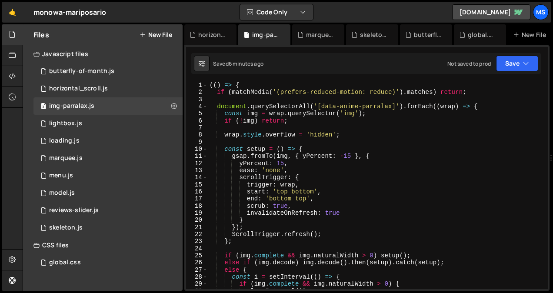
click at [348, 153] on div "(( ) => { if ( matchMedia ( '(prefers-reduced-motion: reduce)' ) . matches ) re…" at bounding box center [376, 193] width 337 height 222
click at [281, 164] on div "(( ) => { if ( matchMedia ( '(prefers-reduced-motion: reduce)' ) . matches ) re…" at bounding box center [376, 193] width 337 height 222
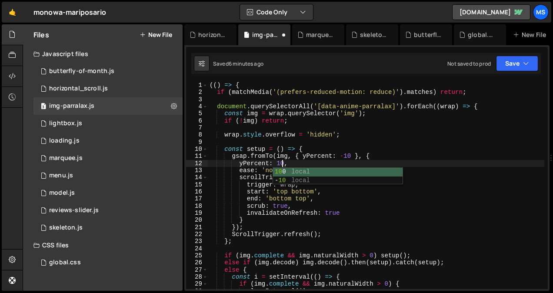
scroll to position [0, 5]
type textarea "yPercent: 10,"
click at [88, 90] on div "horizontal_scroll.js" at bounding box center [78, 89] width 59 height 8
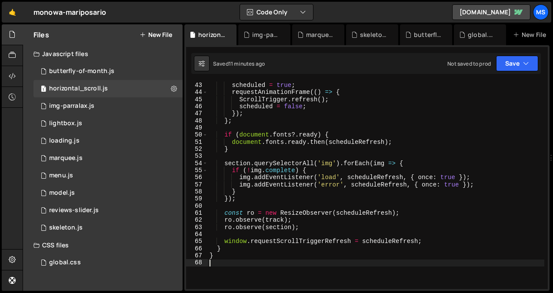
scroll to position [0, 0]
click at [275, 283] on div "if ( scheduled ) return ; scheduled = true ; requestAnimationFrame (( ) => { Sc…" at bounding box center [376, 186] width 337 height 222
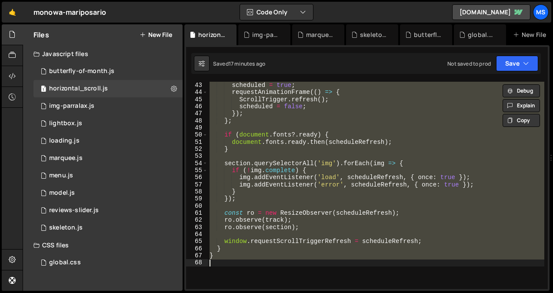
click at [306, 172] on div "if ( scheduled ) return ; scheduled = true ; requestAnimationFrame (( ) => { Sc…" at bounding box center [376, 185] width 337 height 207
type textarea "if (!img.complete) {"
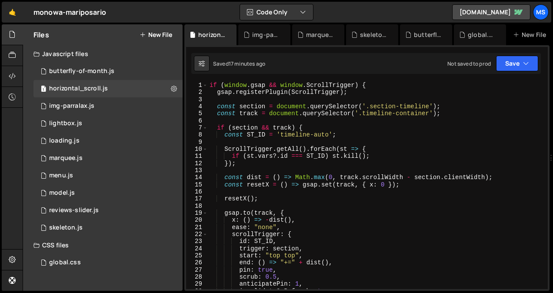
click at [306, 172] on div "if ( window . gsap && window . ScrollTrigger ) { gsap . registerPlugin ( Scroll…" at bounding box center [376, 193] width 337 height 222
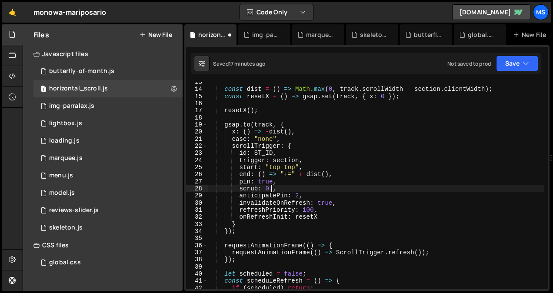
scroll to position [88, 0]
type textarea "scrub: true,"
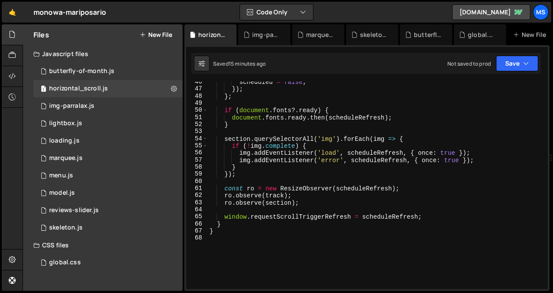
scroll to position [323, 0]
click at [274, 237] on div "scheduled = false ; }) ; } ; if ( document . fonts ?. ready ) { document . font…" at bounding box center [376, 190] width 337 height 222
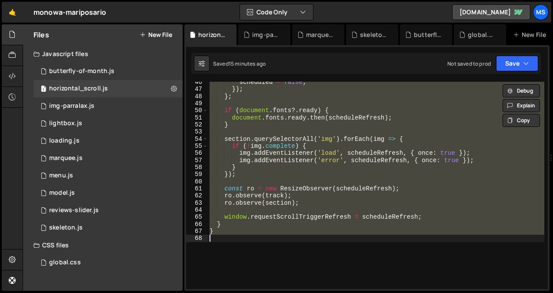
type textarea "// }"
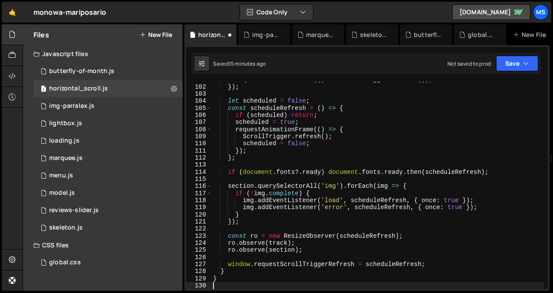
scroll to position [716, 0]
click at [308, 142] on div "requestAnimationFrame (( ) => ScrollTrigger . refresh ( )) ; }) ; let scheduled…" at bounding box center [377, 187] width 333 height 222
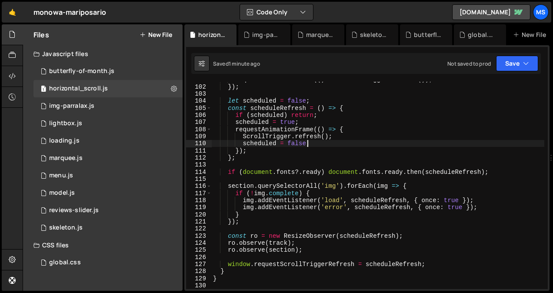
type textarea "}"
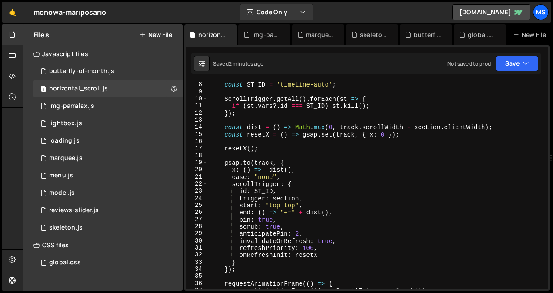
scroll to position [52, 0]
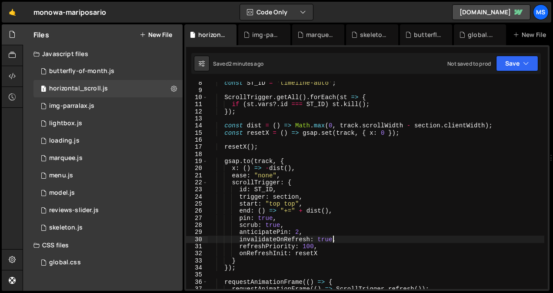
click at [364, 238] on div "const ST_ID = 'timeline-auto' ; ScrollTrigger . getAll ( ) . forEach ( st => { …" at bounding box center [376, 191] width 337 height 222
type textarea "}"
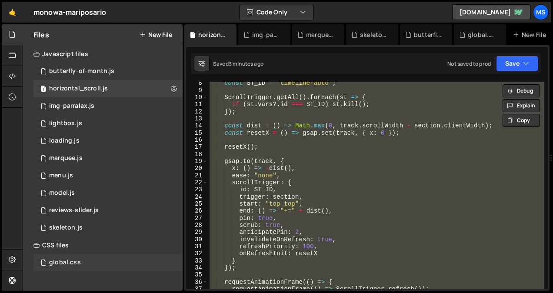
click at [82, 263] on div "global.css 0" at bounding box center [107, 262] width 149 height 17
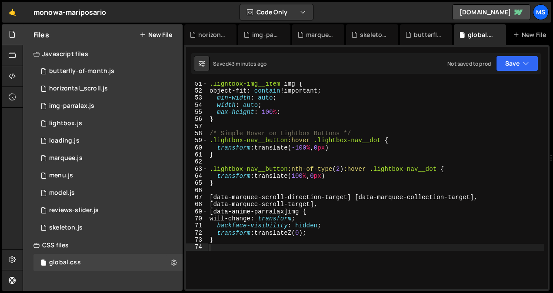
click at [252, 249] on div ".lightbox-img__item img { object-fit : contain !important ; min-width : auto ; …" at bounding box center [376, 191] width 337 height 222
paste textarea "transform: translateZ(0);"
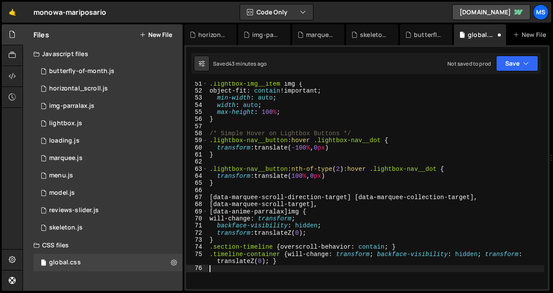
click at [234, 235] on div ".lightbox-img__item img { object-fit : contain !important ; min-width : auto ; …" at bounding box center [376, 191] width 337 height 222
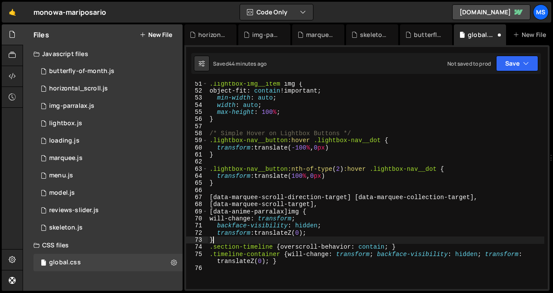
click at [229, 237] on div ".lightbox-img__item img { object-fit : contain !important ; min-width : auto ; …" at bounding box center [376, 191] width 337 height 222
type textarea "}"
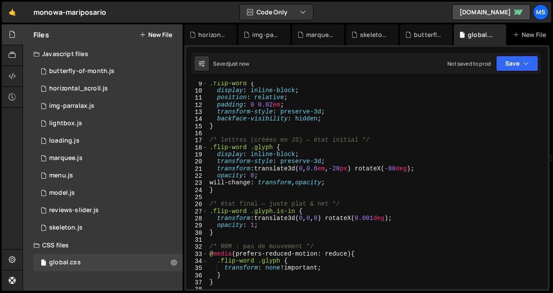
scroll to position [0, 0]
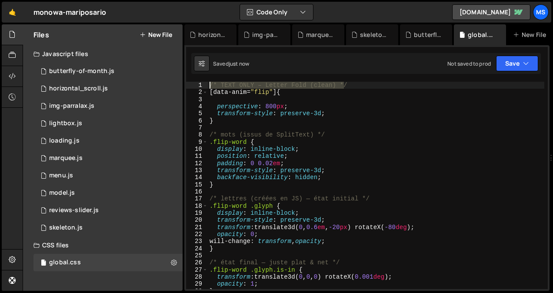
drag, startPoint x: 349, startPoint y: 82, endPoint x: 219, endPoint y: 80, distance: 129.6
click at [219, 80] on div "1 2 3 4 5 6 7 8 9 10 11 12 13 14 15 16 17 18 19 20 21 22 23 24 25 26 27 28 29 3…" at bounding box center [366, 168] width 365 height 246
type textarea "/* TEXT ONLY – Letter Fold (clean) */"
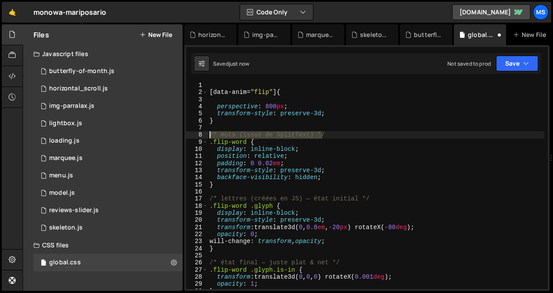
drag, startPoint x: 333, startPoint y: 135, endPoint x: 197, endPoint y: 136, distance: 135.2
click at [197, 136] on div "1 2 3 4 5 6 7 8 9 10 11 12 13 14 15 16 17 18 19 20 21 22 23 24 25 26 27 28 29 3…" at bounding box center [367, 185] width 362 height 207
type textarea "/* mots (issus de SplitText) */"
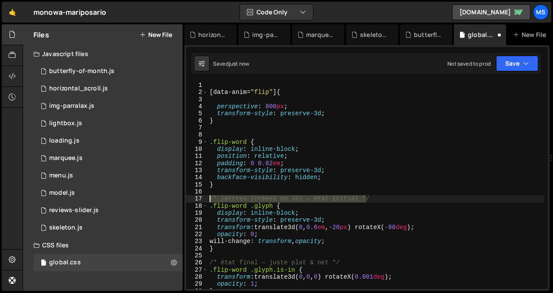
drag, startPoint x: 375, startPoint y: 201, endPoint x: 210, endPoint y: 198, distance: 165.3
click at [210, 198] on div "[ data-anim = " flip " ] { perspective : 800 px ; transform-style : preserve-3d…" at bounding box center [376, 193] width 337 height 222
type textarea "/* lettres (créées en JS) — état initial */"
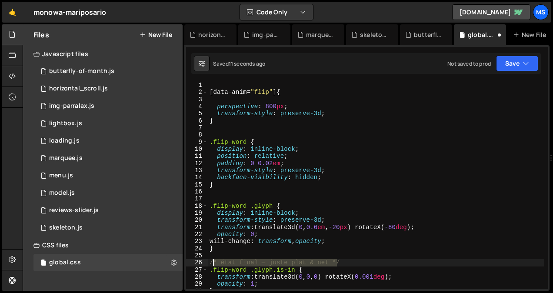
drag, startPoint x: 341, startPoint y: 262, endPoint x: 213, endPoint y: 260, distance: 128.7
click at [213, 260] on div "[ data-anim = " flip " ] { perspective : 800 px ; transform-style : preserve-3d…" at bounding box center [376, 193] width 337 height 222
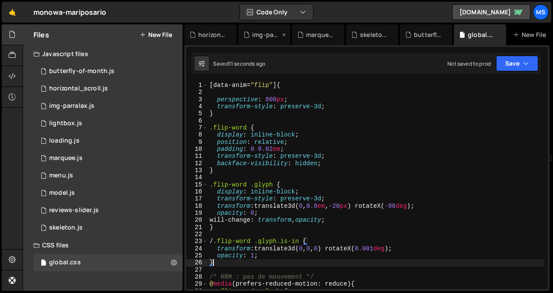
click at [275, 33] on div "img-parralax.js" at bounding box center [266, 34] width 28 height 9
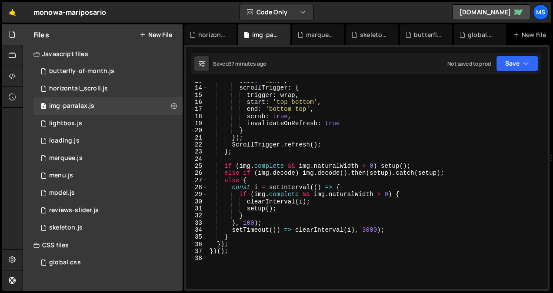
scroll to position [74, 0]
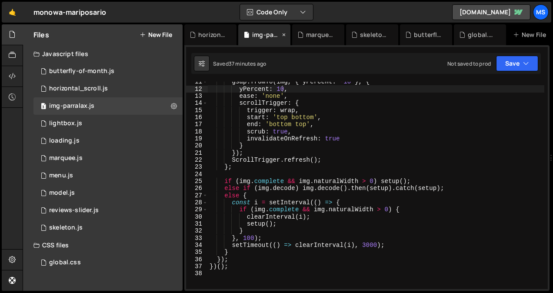
click at [283, 37] on icon at bounding box center [284, 34] width 6 height 9
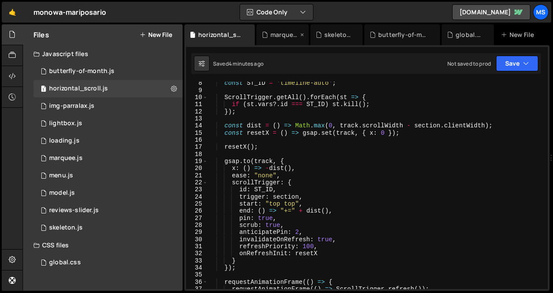
click at [293, 36] on div "marquee.js" at bounding box center [284, 34] width 28 height 9
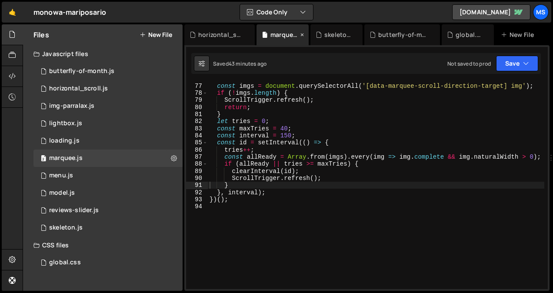
click at [302, 32] on icon at bounding box center [302, 34] width 6 height 9
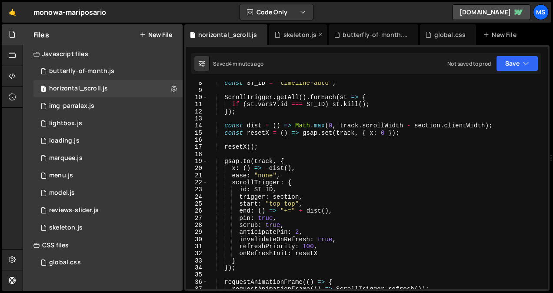
click at [295, 35] on div "skeleton.js" at bounding box center [300, 34] width 33 height 9
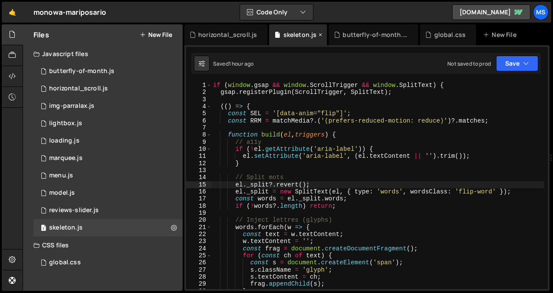
click at [319, 34] on icon at bounding box center [320, 34] width 6 height 9
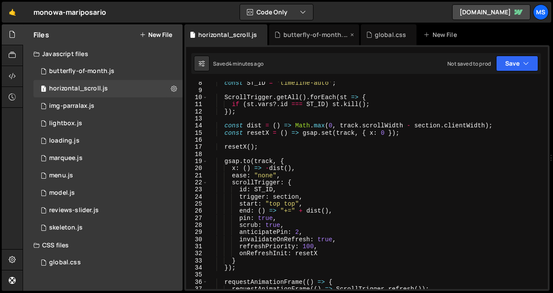
click at [320, 35] on div "butterfly-of-month.js" at bounding box center [316, 34] width 65 height 9
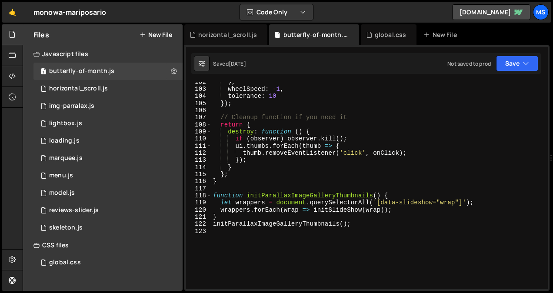
scroll to position [766, 0]
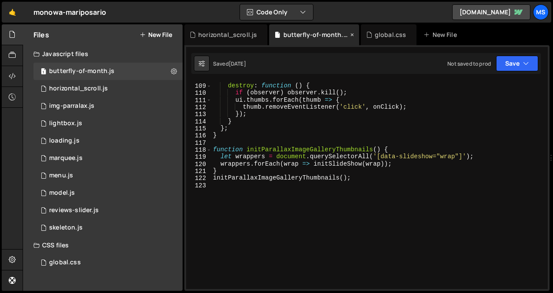
click at [349, 35] on icon at bounding box center [352, 34] width 6 height 9
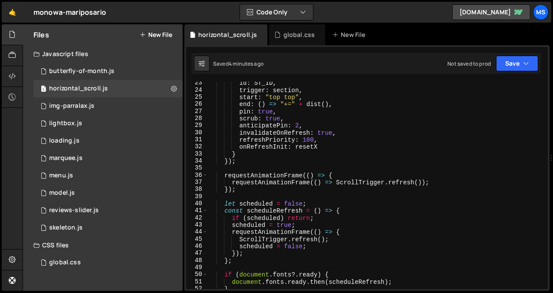
scroll to position [159, 0]
click at [294, 32] on div "global.css" at bounding box center [300, 34] width 32 height 9
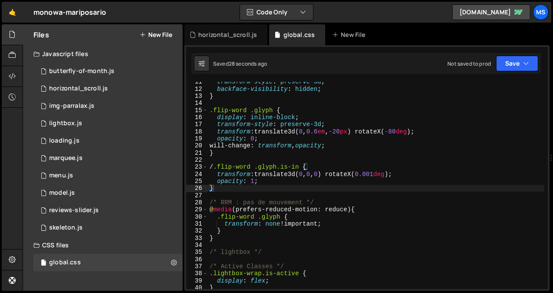
scroll to position [76, 0]
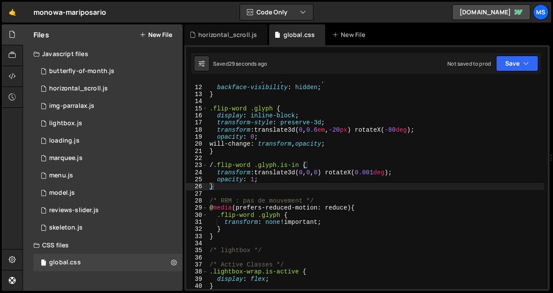
type textarea "/* RRM : pas de mouvement */"
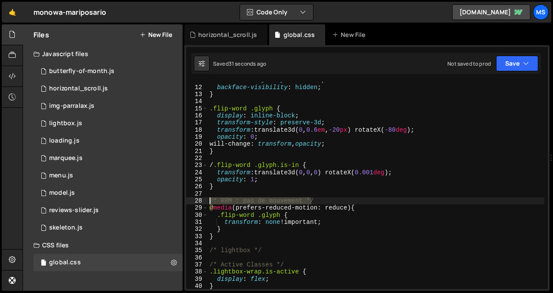
drag, startPoint x: 321, startPoint y: 199, endPoint x: 209, endPoint y: 199, distance: 112.2
click at [209, 199] on div "transform-style : preserve-3d ; backface-visibility : hidden ; } .flip-word .gl…" at bounding box center [376, 188] width 337 height 222
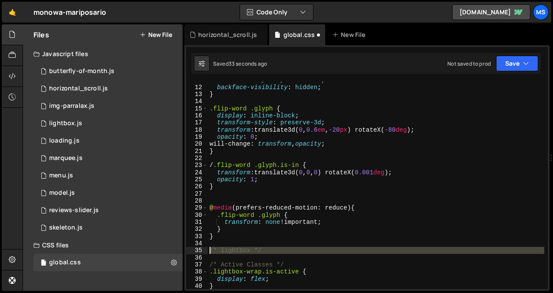
drag, startPoint x: 289, startPoint y: 260, endPoint x: 202, endPoint y: 250, distance: 87.5
click at [202, 250] on div "11 12 13 14 15 16 17 18 19 20 21 22 23 24 25 26 27 28 29 30 31 32 33 34 35 36 3…" at bounding box center [367, 185] width 362 height 207
type textarea "/* lightbox */"
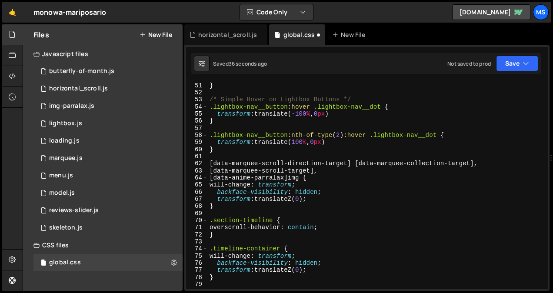
scroll to position [355, 0]
type textarea ".lightbox-wrap.is-active {"
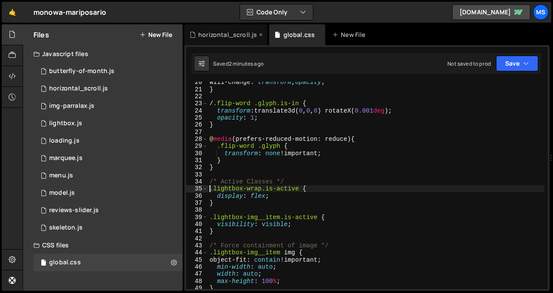
click at [222, 33] on div "horizontal_scroll.js" at bounding box center [227, 34] width 59 height 9
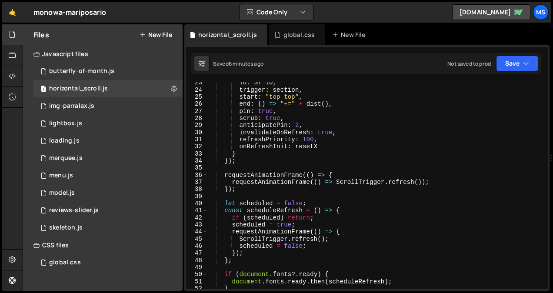
click at [280, 187] on div "id : ST_ID , trigger : section , start : "top top" , end : ( ) => "+=" + dist (…" at bounding box center [376, 190] width 337 height 222
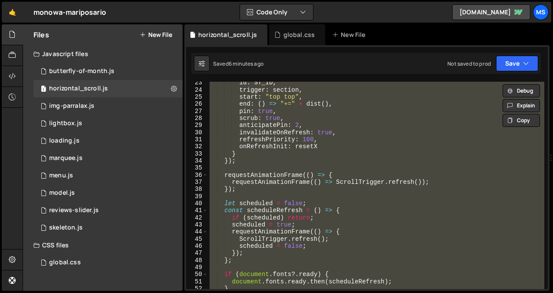
type textarea "// }"
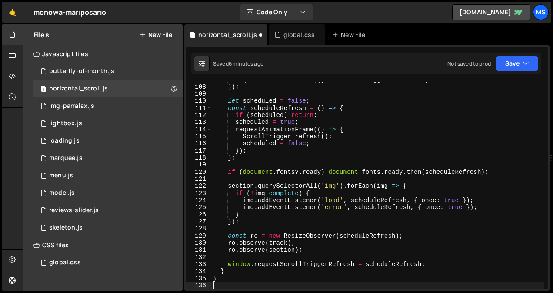
scroll to position [758, 0]
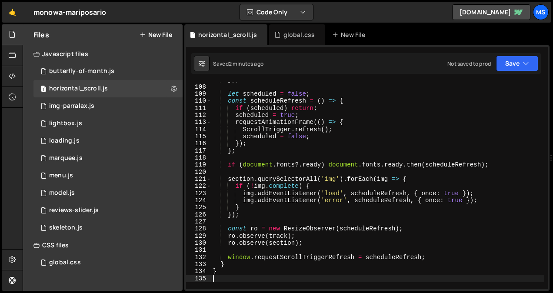
type textarea "}"
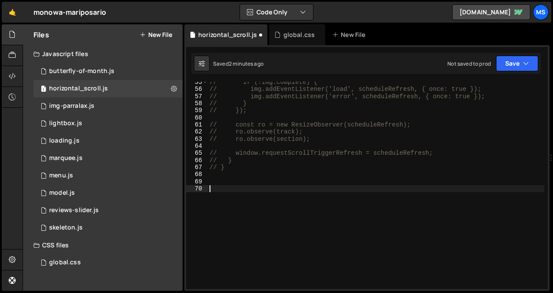
scroll to position [886, 0]
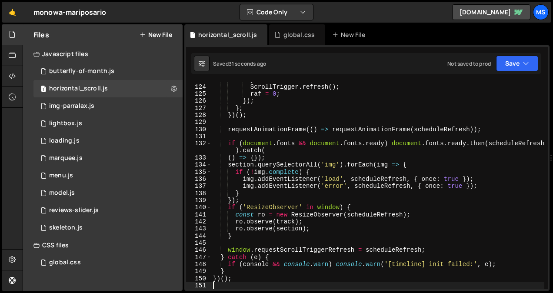
type textarea "})();"
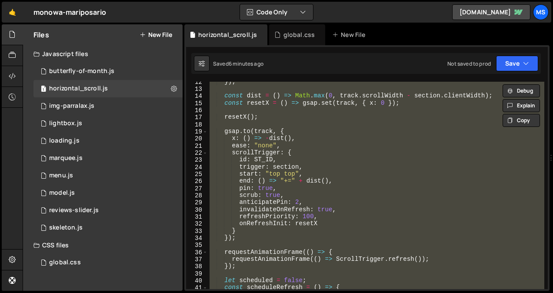
scroll to position [81, 0]
type textarea "// }"
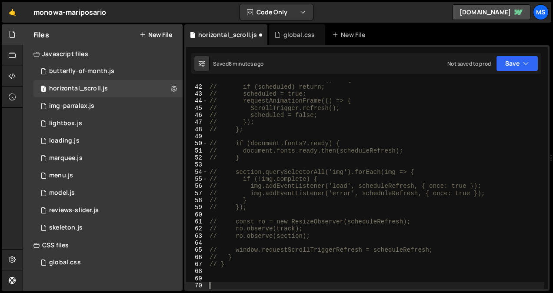
scroll to position [815, 0]
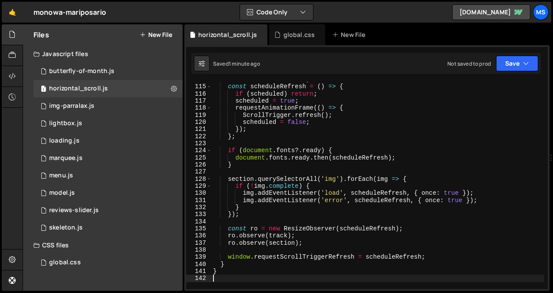
type textarea "}"
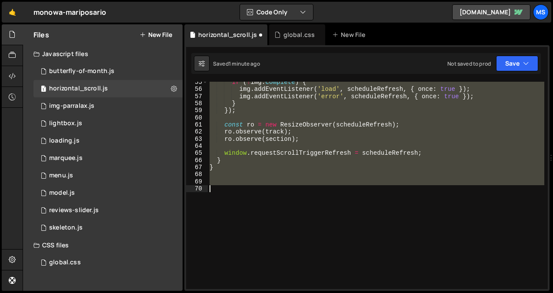
scroll to position [376, 0]
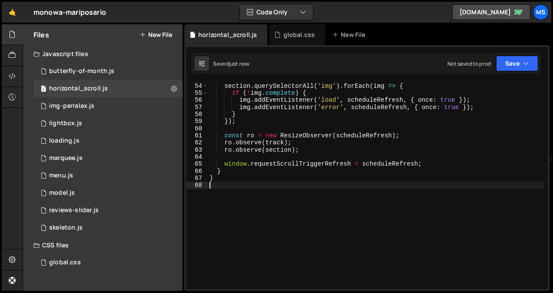
click at [285, 192] on div "section . querySelectorAll ( 'img' ) . forEach ( img => { if ( ! img . complete…" at bounding box center [376, 186] width 337 height 222
type textarea "}"
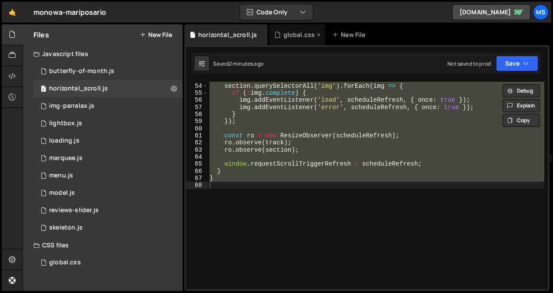
click at [285, 44] on div "global.css" at bounding box center [297, 34] width 56 height 21
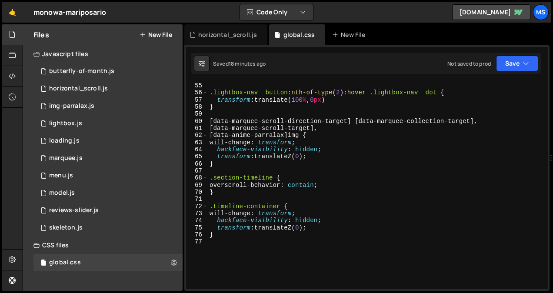
scroll to position [383, 0]
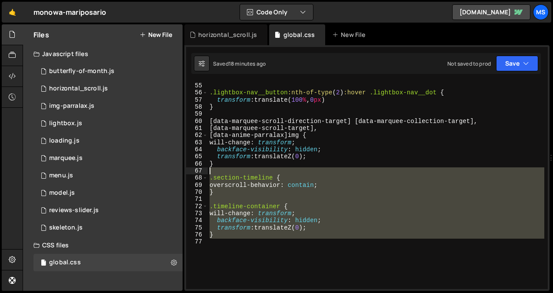
drag, startPoint x: 240, startPoint y: 261, endPoint x: 201, endPoint y: 174, distance: 95.4
click at [201, 174] on div "54 55 56 57 58 59 60 61 62 63 64 65 66 67 68 69 70 71 72 73 74 75 76 77 } .ligh…" at bounding box center [367, 185] width 362 height 207
type textarea ".section-timeline {"
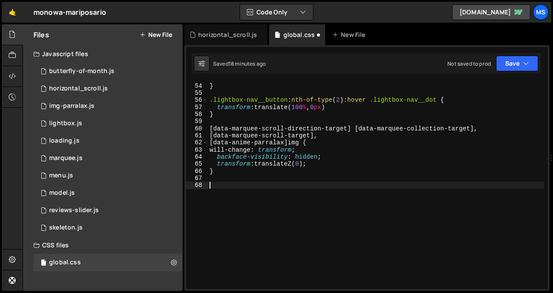
scroll to position [368, 0]
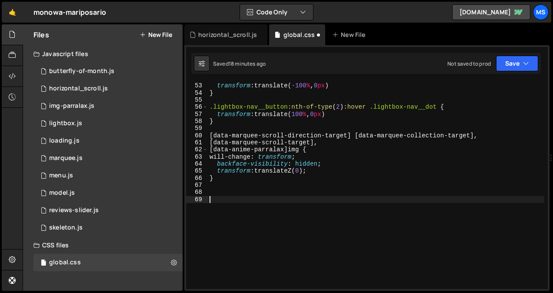
paste textarea
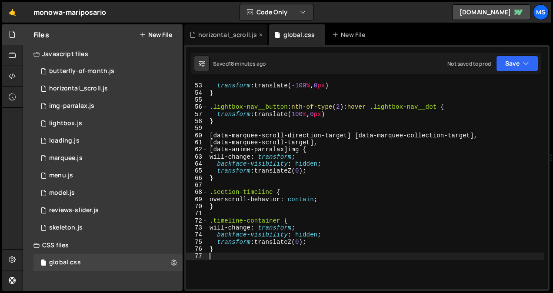
click at [226, 38] on div "horizontal_scroll.js" at bounding box center [227, 34] width 59 height 9
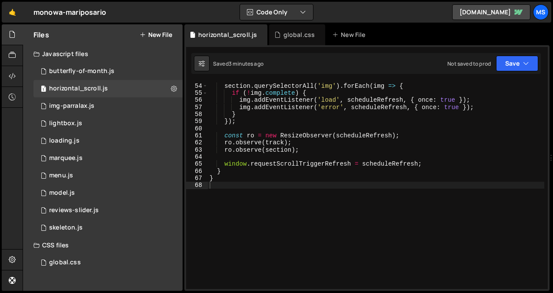
click at [273, 191] on div "section . querySelectorAll ( 'img' ) . forEach ( img => { if ( ! img . complete…" at bounding box center [376, 186] width 337 height 222
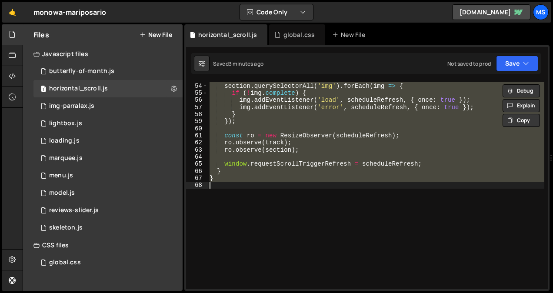
type textarea "// }"
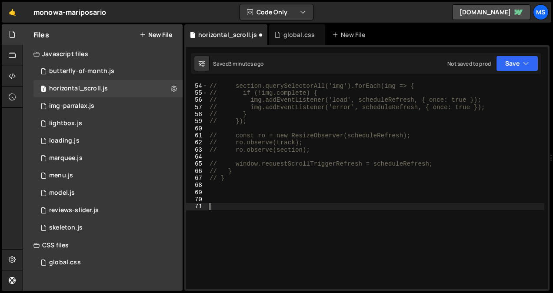
paste textarea "img.addEventListener('error', scheduleRefresh, { once: true });"
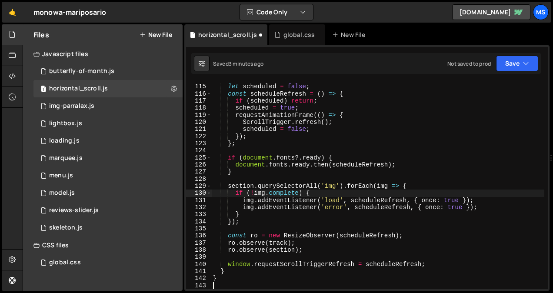
scroll to position [815, 0]
click at [273, 191] on div "let scheduled = false ; const scheduleRefresh = ( ) => { if ( scheduled ) retur…" at bounding box center [377, 187] width 333 height 222
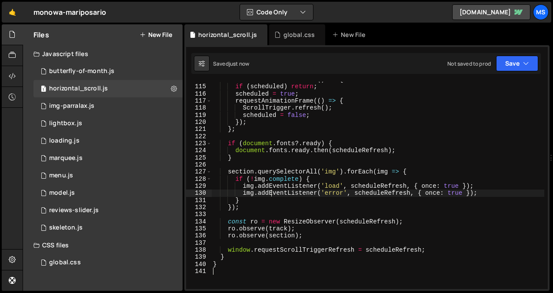
type textarea "img.addEventListener('error', scheduleRefresh, { once: true });"
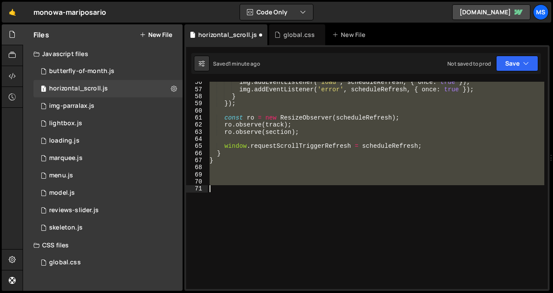
scroll to position [376, 0]
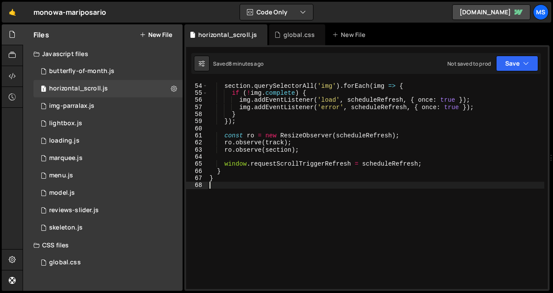
type textarea "}"
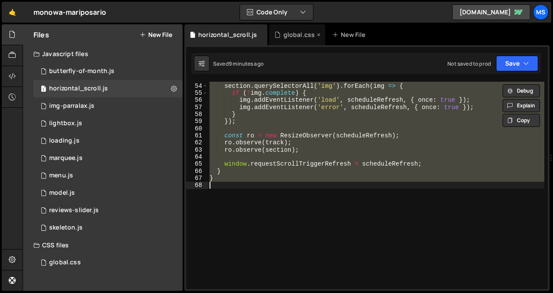
click at [286, 33] on div "global.css" at bounding box center [300, 34] width 32 height 9
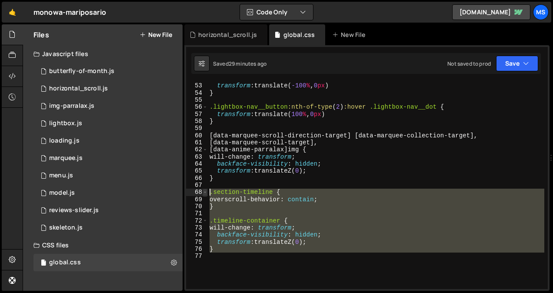
drag, startPoint x: 244, startPoint y: 268, endPoint x: 203, endPoint y: 194, distance: 85.2
click at [203, 194] on div "52 53 54 55 56 57 58 59 60 61 62 63 64 65 66 67 68 69 70 71 72 73 74 75 76 77 .…" at bounding box center [367, 185] width 362 height 207
type textarea ".section-timeline { overscroll-behavior: contain;"
paste textarea
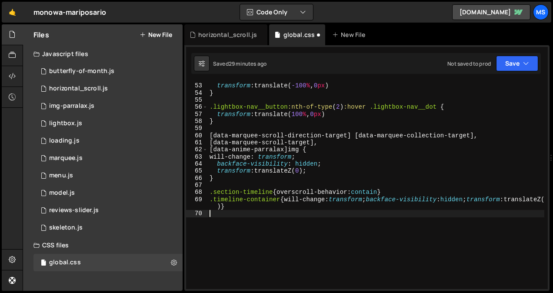
type textarea "}"
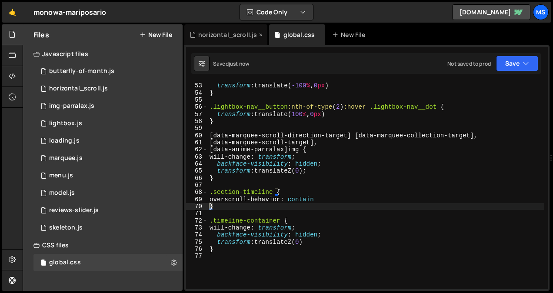
click at [208, 32] on div "horizontal_scroll.js" at bounding box center [227, 34] width 59 height 9
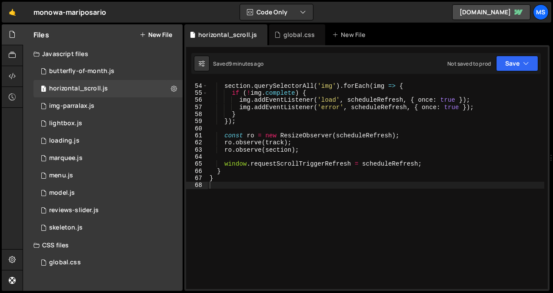
click at [256, 215] on div "section . querySelectorAll ( 'img' ) . forEach ( img => { if ( ! img . complete…" at bounding box center [376, 186] width 337 height 222
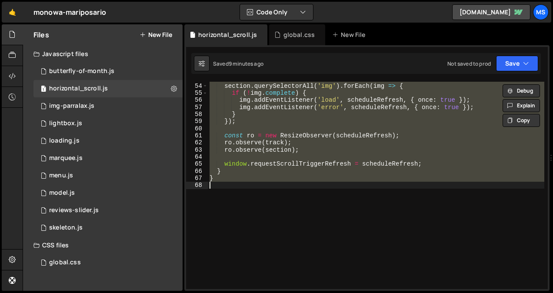
type textarea "// }"
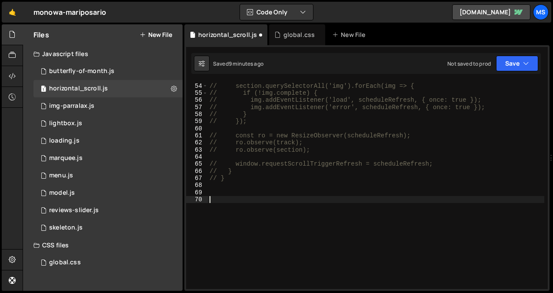
scroll to position [808, 0]
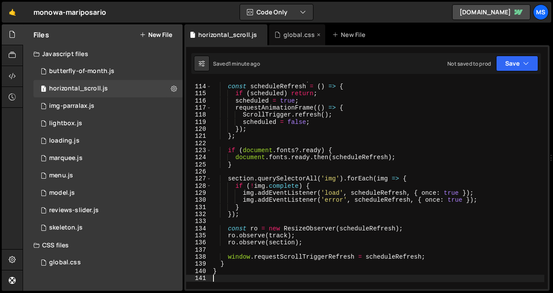
click at [290, 32] on div "global.css" at bounding box center [300, 34] width 32 height 9
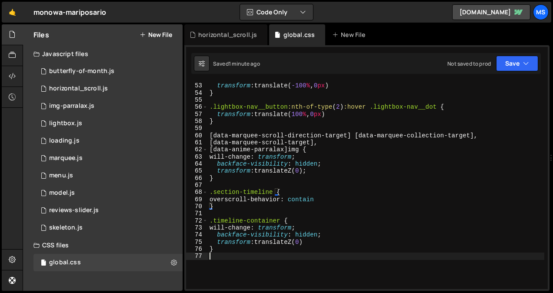
click at [277, 271] on div ".lightbox-nav__button :hover .lightbox-nav__dot { transform : translate( -100 %…" at bounding box center [376, 186] width 337 height 222
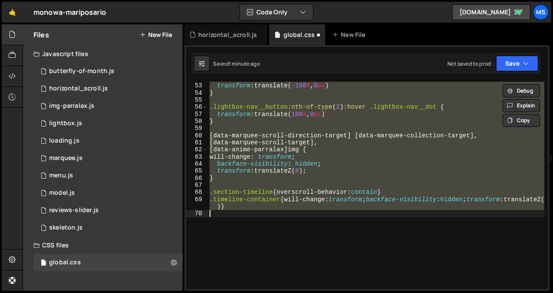
type textarea "}"
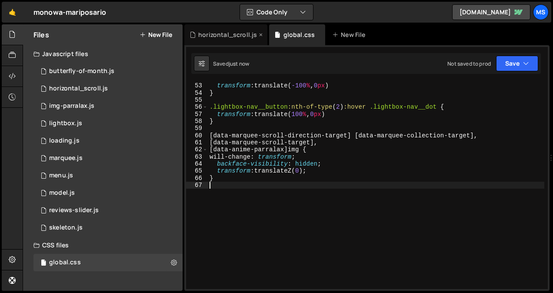
click at [217, 33] on div "horizontal_scroll.js" at bounding box center [227, 34] width 59 height 9
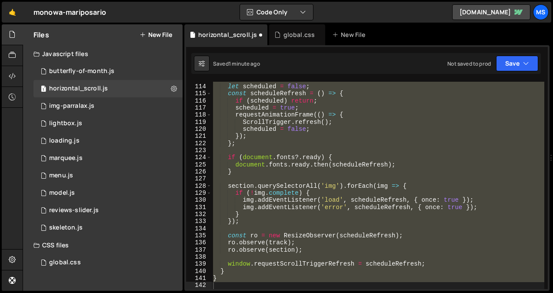
scroll to position [386, 0]
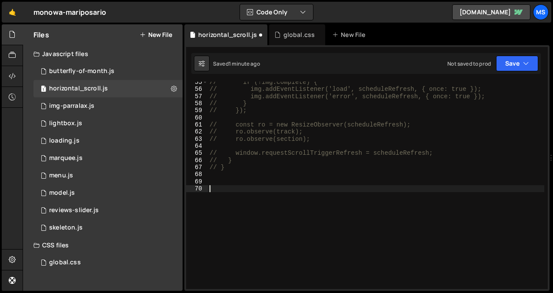
click at [324, 237] on div "// if (!img.complete) { // img.addEventListener('load', scheduleRefresh, { once…" at bounding box center [376, 190] width 337 height 222
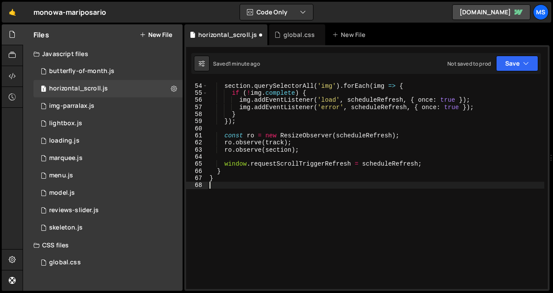
scroll to position [376, 0]
click at [94, 198] on div "1 model.js 0" at bounding box center [107, 192] width 149 height 17
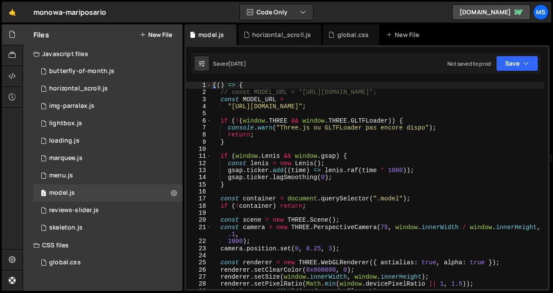
scroll to position [799, 0]
type textarea "// const MODEL_URL = "https://store-video.b-cdn.net/threejs/great_banded_grayli…"
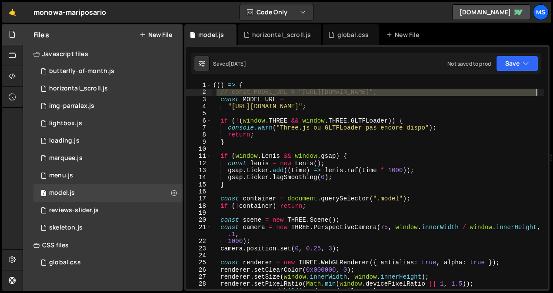
drag, startPoint x: 217, startPoint y: 93, endPoint x: 537, endPoint y: 90, distance: 320.5
click at [537, 90] on div "(( ) => { // const MODEL_URL = "https://store-video.b-cdn.net/threejs/great_ban…" at bounding box center [377, 193] width 333 height 222
